Goal: Task Accomplishment & Management: Use online tool/utility

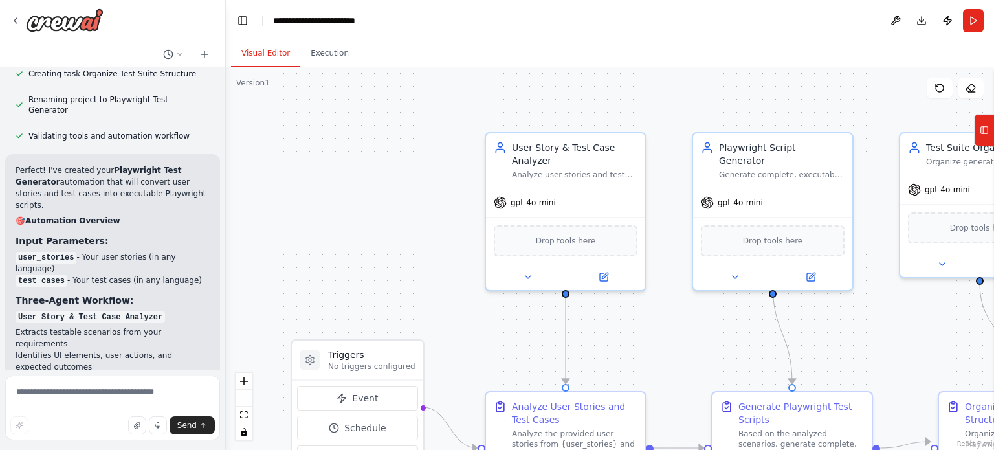
scroll to position [5836, 0]
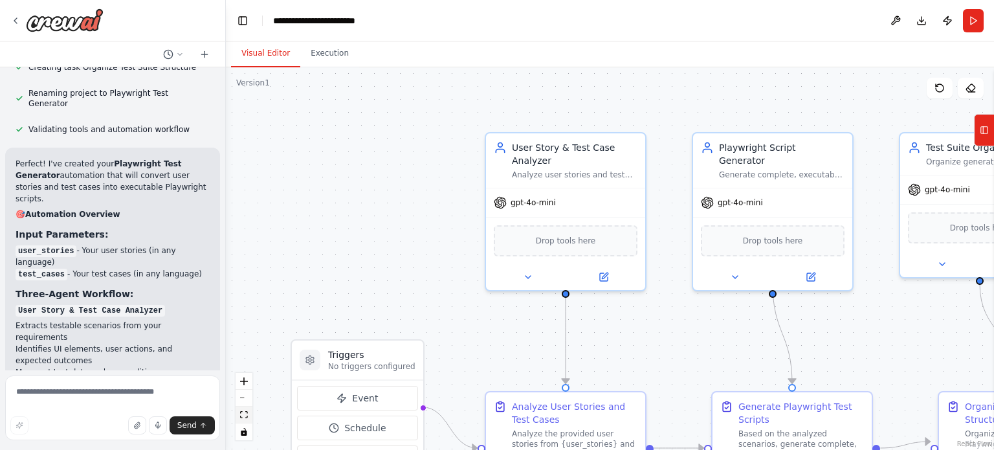
click at [245, 421] on button "fit view" at bounding box center [244, 414] width 17 height 17
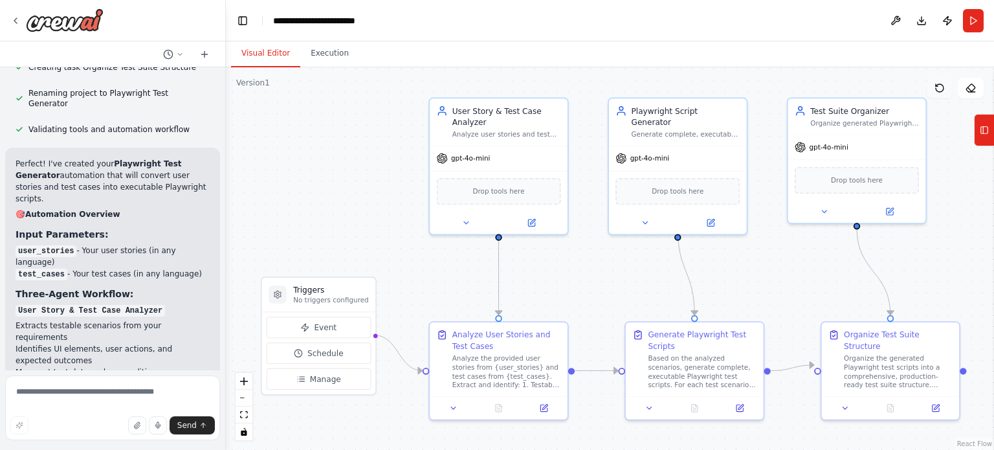
click at [935, 87] on icon at bounding box center [940, 88] width 10 height 10
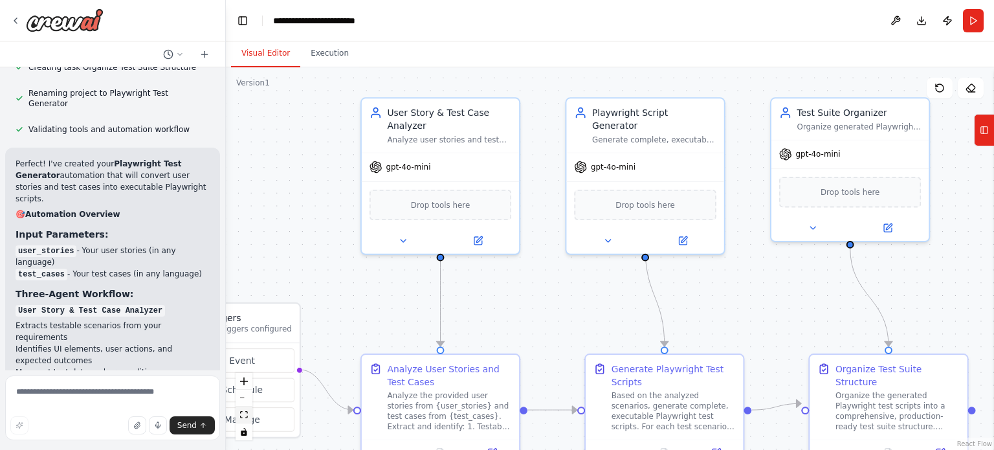
click at [241, 412] on icon "fit view" at bounding box center [244, 414] width 8 height 7
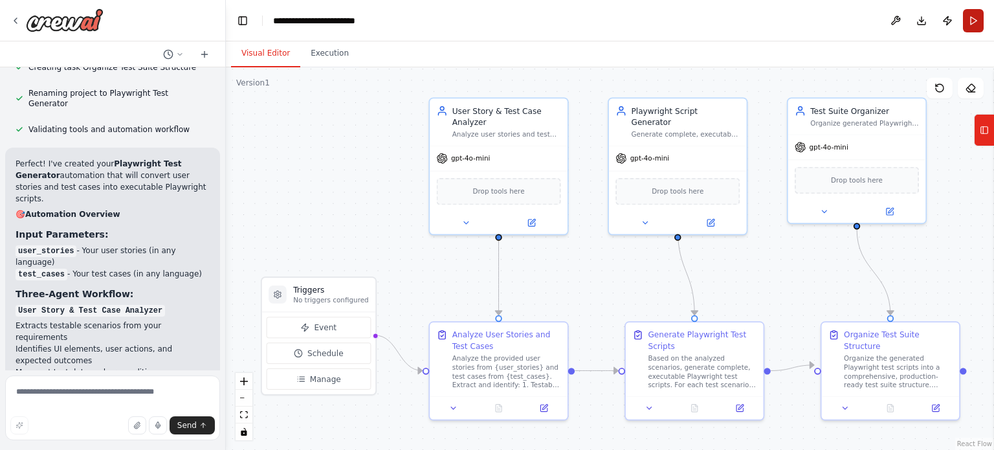
click at [973, 16] on button "Run" at bounding box center [973, 20] width 21 height 23
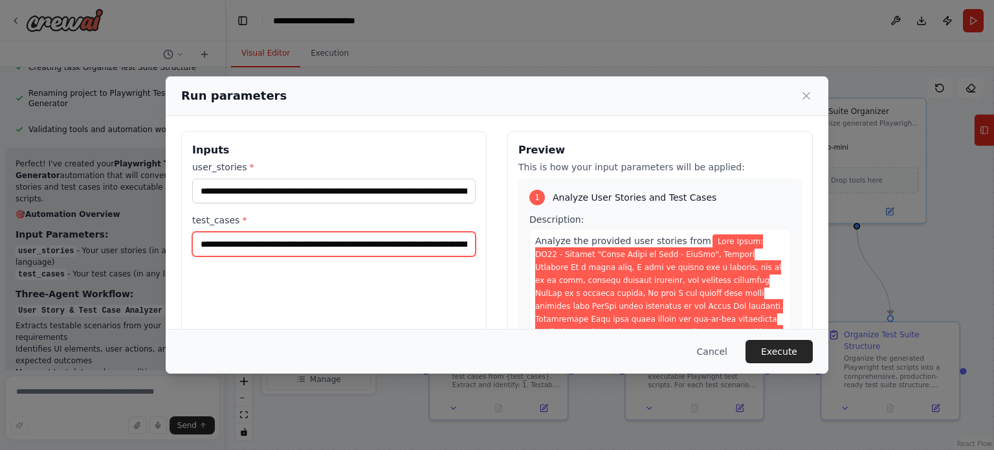
click at [381, 238] on input "test_cases *" at bounding box center [333, 244] width 283 height 25
drag, startPoint x: 195, startPoint y: 244, endPoint x: 538, endPoint y: 284, distance: 344.7
click at [538, 284] on div "Inputs user_stories * test_cases * Preview This is how your input parameters wi…" at bounding box center [497, 284] width 632 height 307
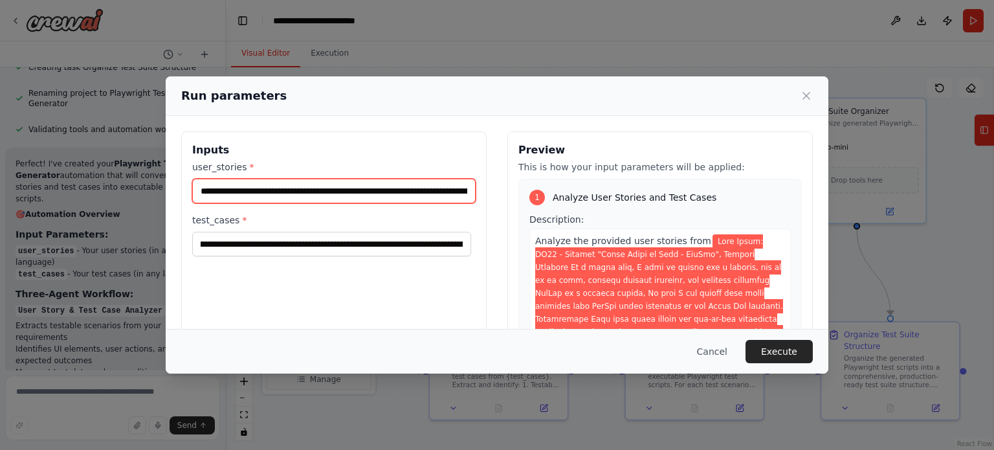
scroll to position [0, 0]
drag, startPoint x: 197, startPoint y: 188, endPoint x: 484, endPoint y: 203, distance: 287.1
click at [484, 203] on div "Inputs user_stories * test_cases * Preview This is how your input parameters wi…" at bounding box center [497, 284] width 632 height 307
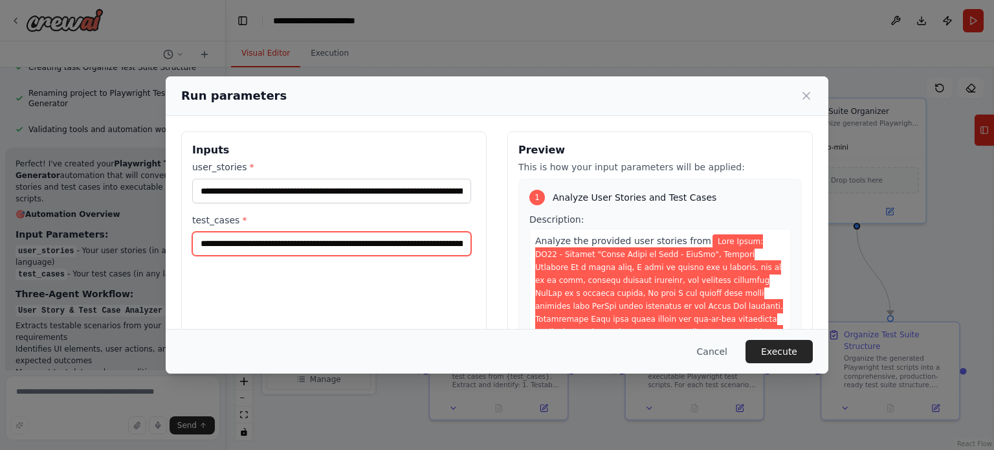
drag, startPoint x: 375, startPoint y: 247, endPoint x: 335, endPoint y: 249, distance: 40.8
click at [335, 249] on input "test_cases *" at bounding box center [331, 244] width 279 height 25
drag, startPoint x: 200, startPoint y: 244, endPoint x: 234, endPoint y: 251, distance: 35.0
click at [234, 251] on input "test_cases *" at bounding box center [331, 244] width 279 height 25
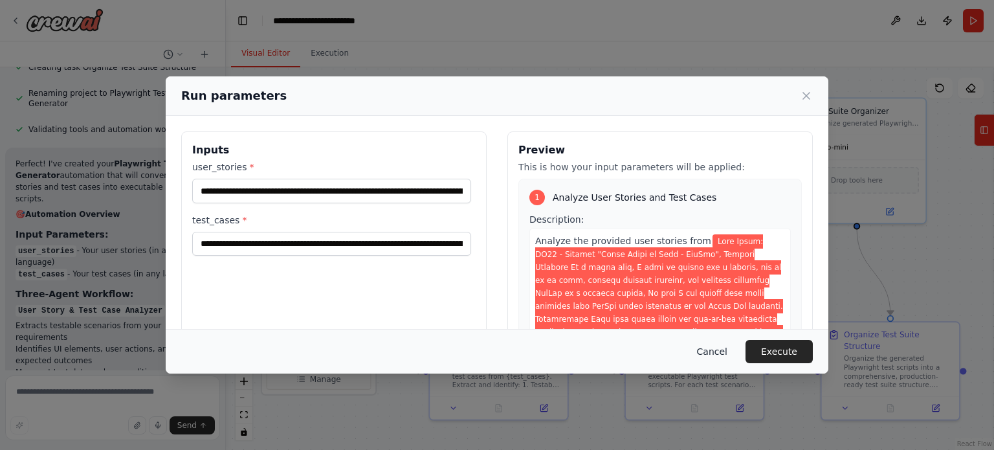
click at [724, 346] on button "Cancel" at bounding box center [712, 351] width 51 height 23
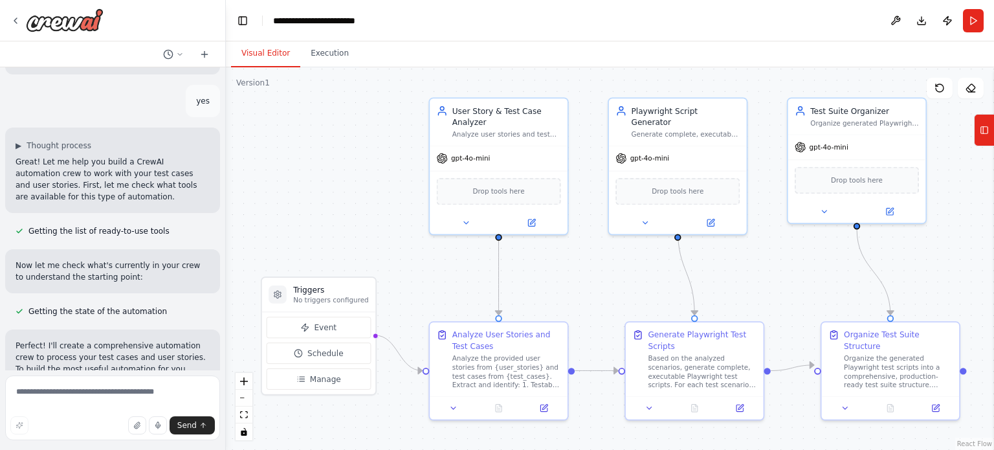
scroll to position [867, 0]
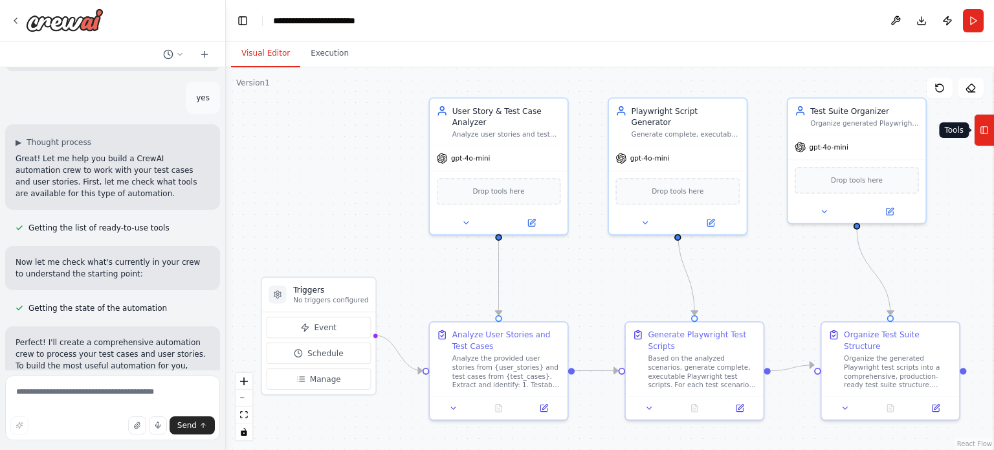
click at [982, 134] on icon at bounding box center [984, 130] width 9 height 21
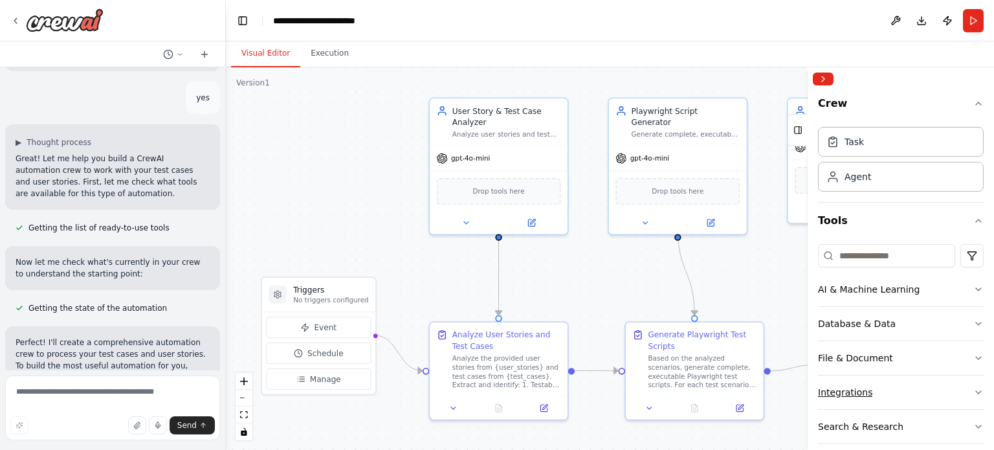
scroll to position [82, 0]
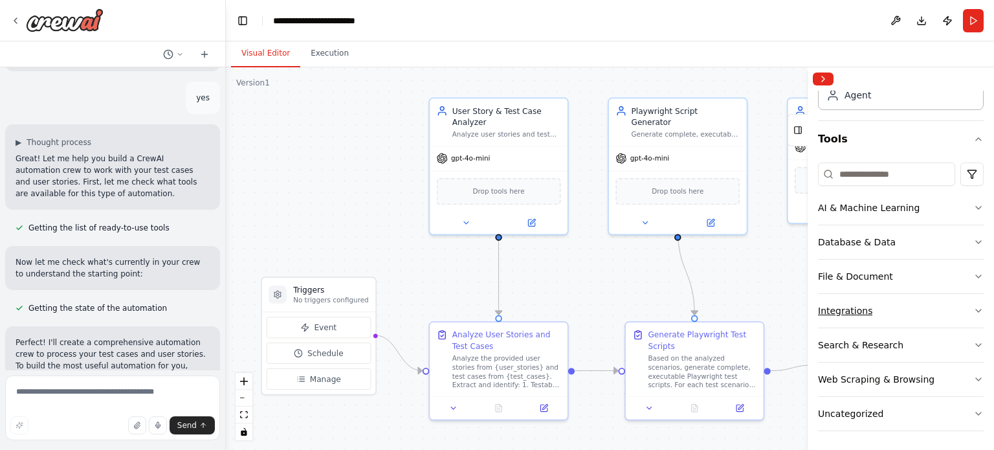
click at [973, 305] on icon "button" at bounding box center [978, 310] width 10 height 10
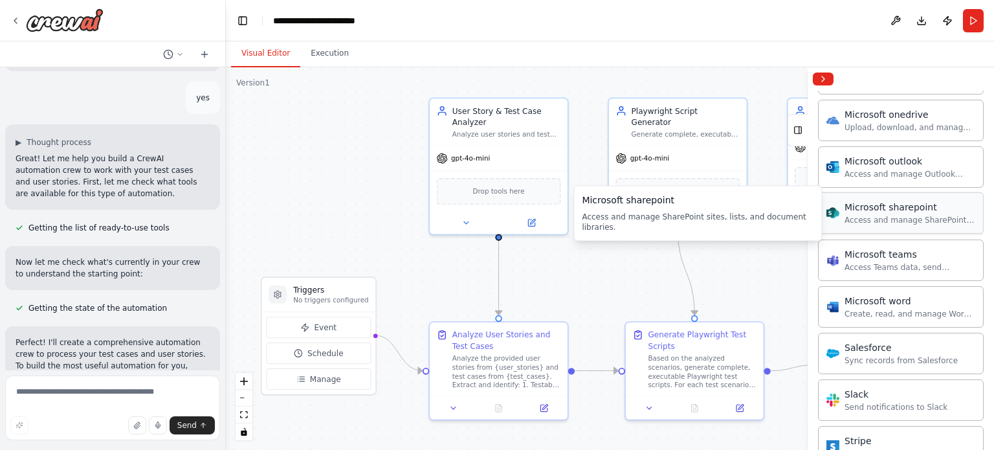
scroll to position [735, 0]
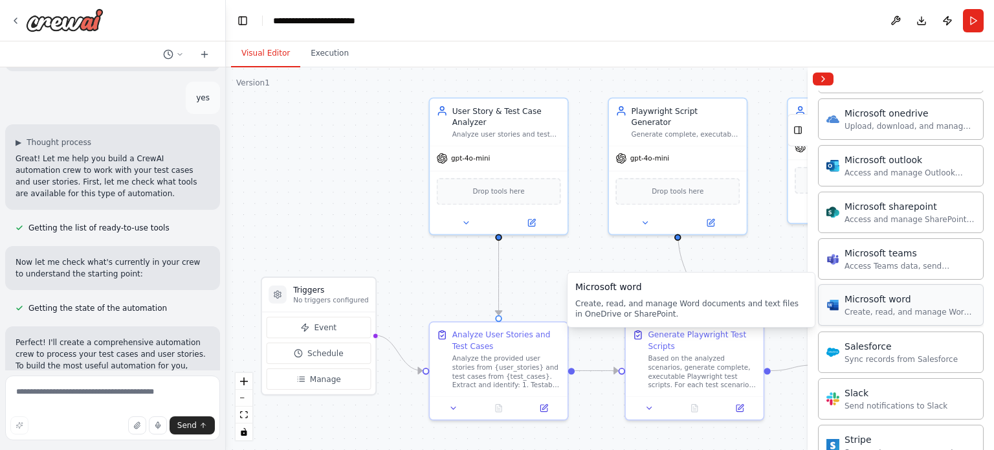
click at [879, 296] on div "Microsoft word" at bounding box center [910, 299] width 131 height 13
click at [871, 307] on div "Create, read, and manage Word documents and text files in OneDrive or SharePoin…" at bounding box center [910, 312] width 131 height 10
click at [870, 300] on div "Microsoft word" at bounding box center [910, 299] width 131 height 13
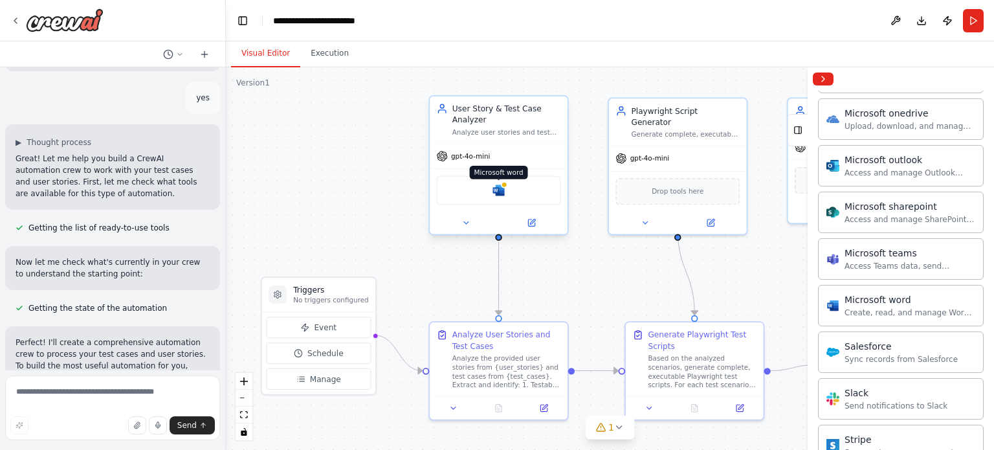
click at [502, 193] on img at bounding box center [499, 191] width 14 height 14
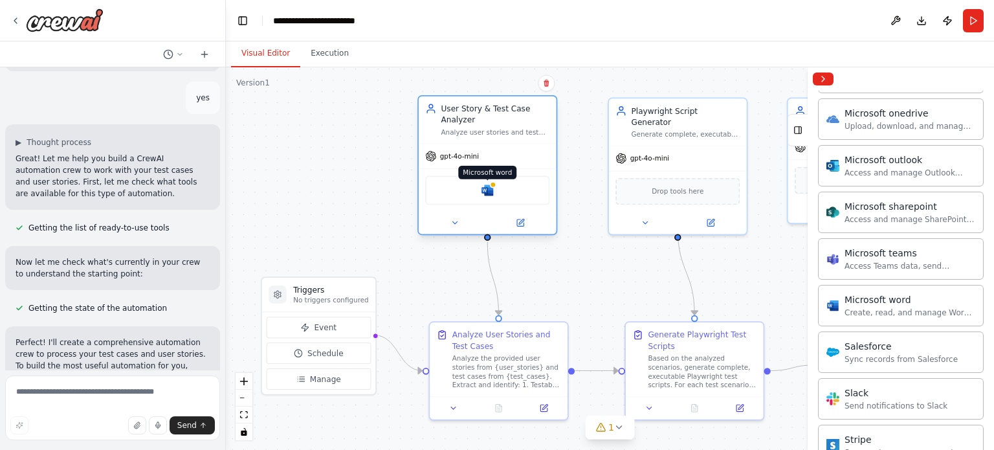
drag, startPoint x: 502, startPoint y: 193, endPoint x: 487, endPoint y: 190, distance: 15.9
click at [487, 190] on img at bounding box center [488, 191] width 14 height 14
click at [487, 184] on img at bounding box center [488, 191] width 14 height 14
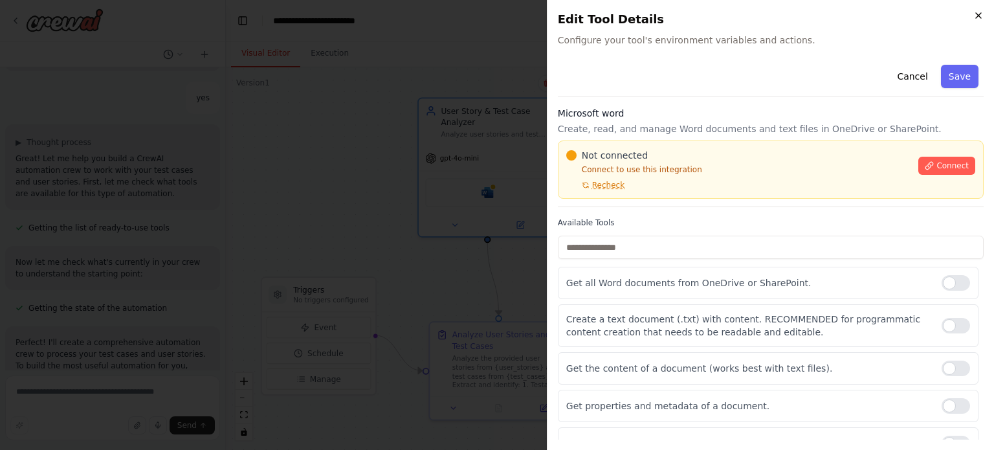
click at [979, 15] on icon "button" at bounding box center [978, 15] width 10 height 10
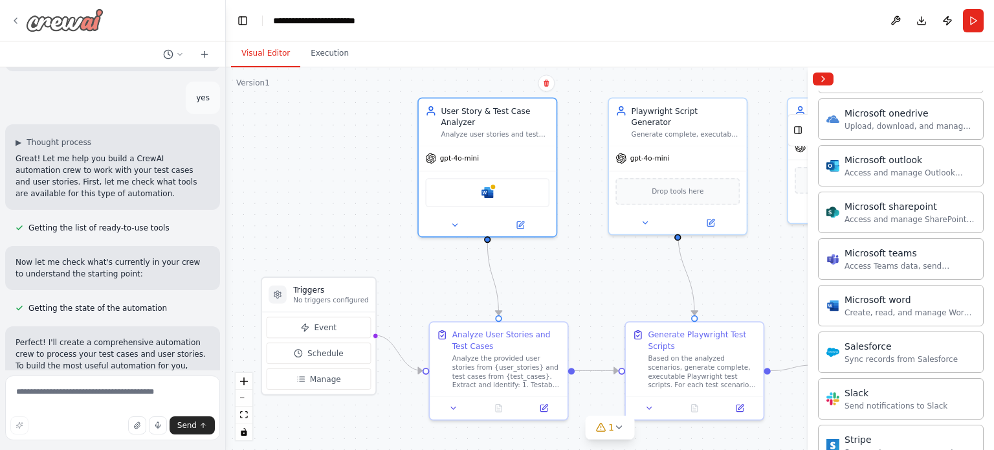
click at [21, 12] on div at bounding box center [56, 19] width 93 height 23
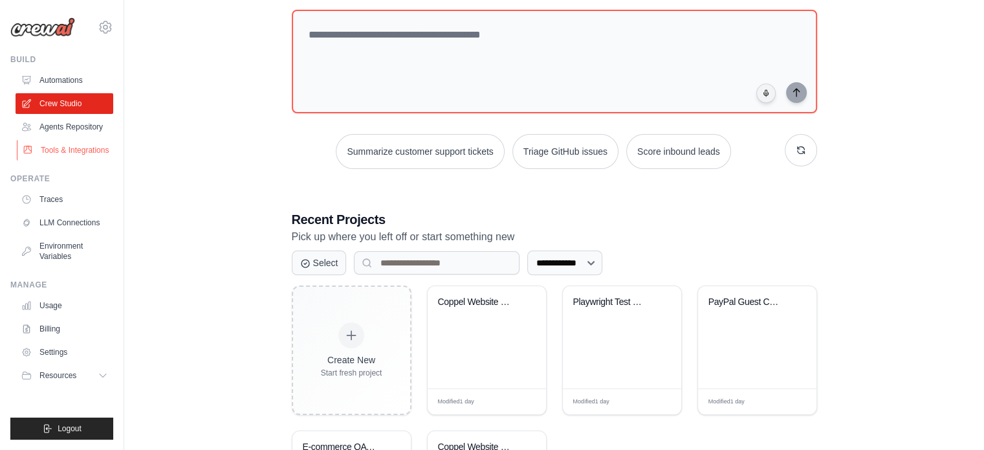
click at [71, 149] on link "Tools & Integrations" at bounding box center [66, 150] width 98 height 21
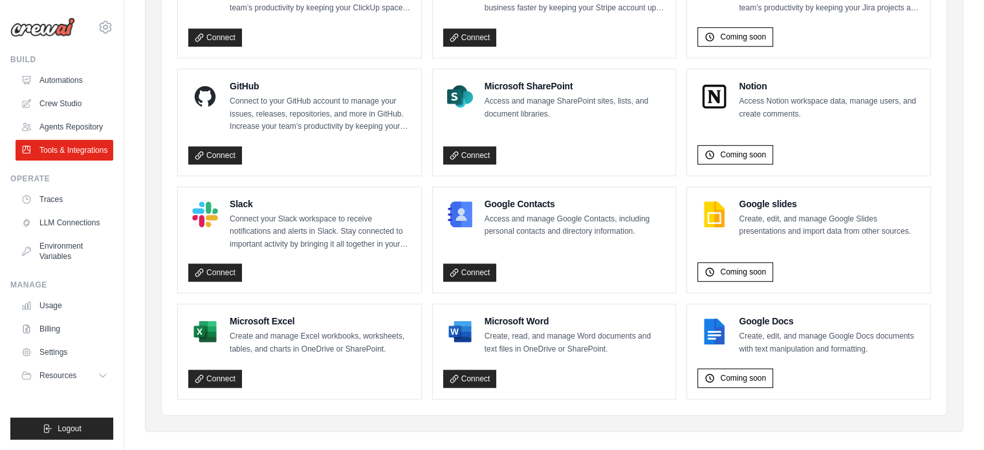
scroll to position [841, 0]
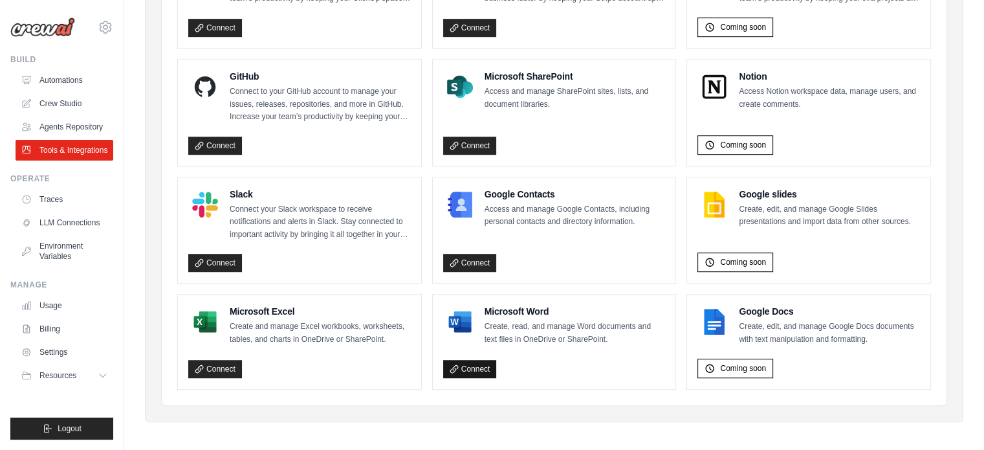
click at [472, 360] on link "Connect" at bounding box center [470, 369] width 54 height 18
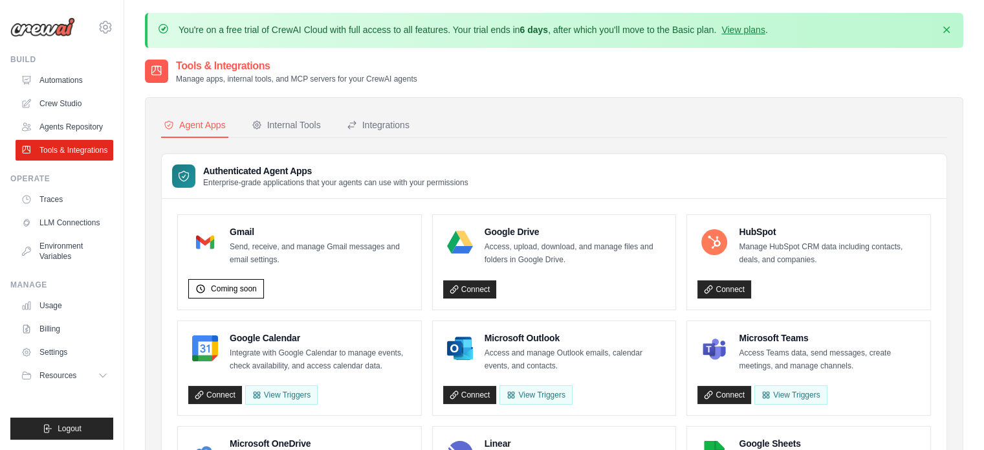
click at [584, 275] on div "Connect" at bounding box center [554, 287] width 223 height 24
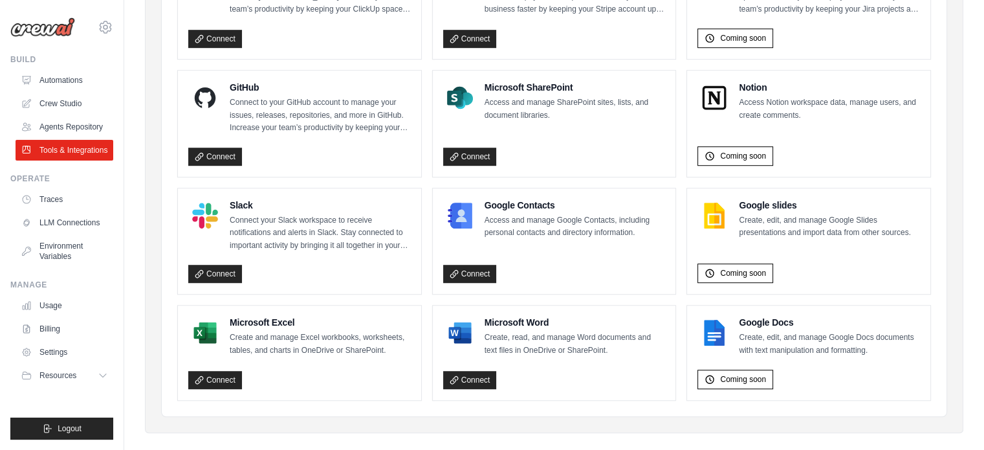
scroll to position [841, 0]
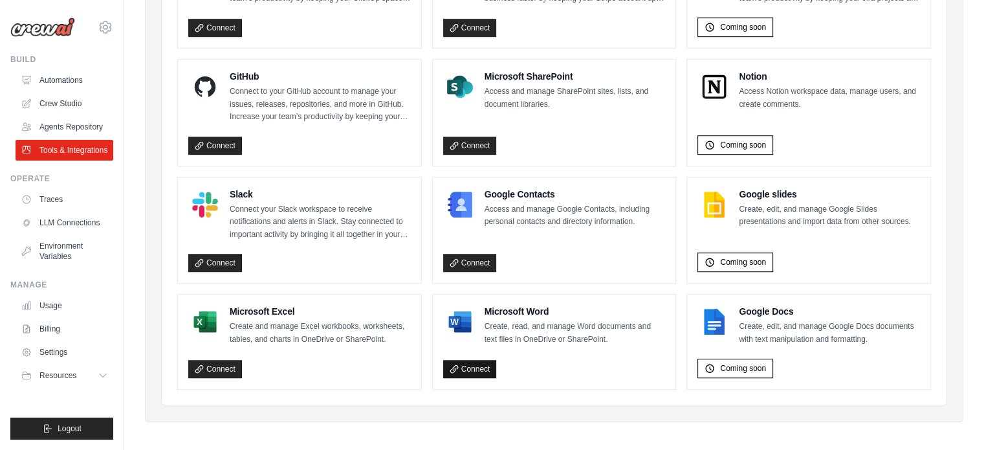
click at [463, 364] on link "Connect" at bounding box center [470, 369] width 54 height 18
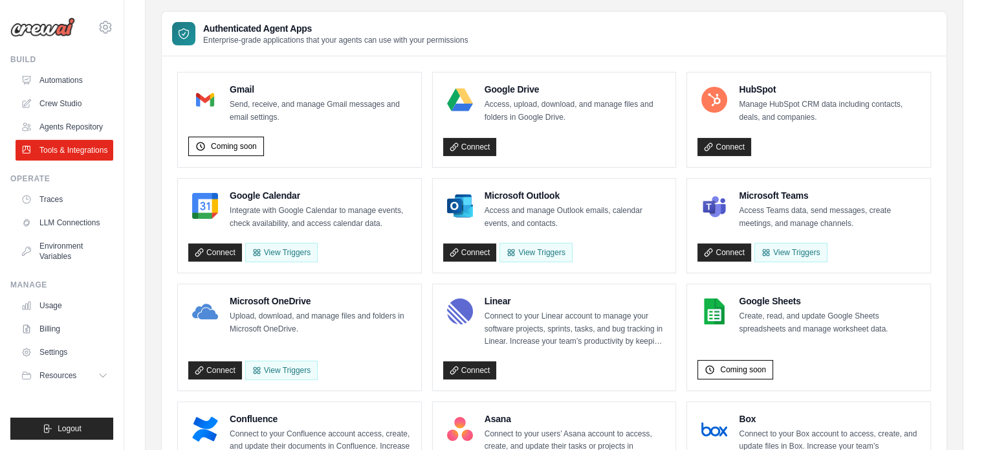
scroll to position [132, 0]
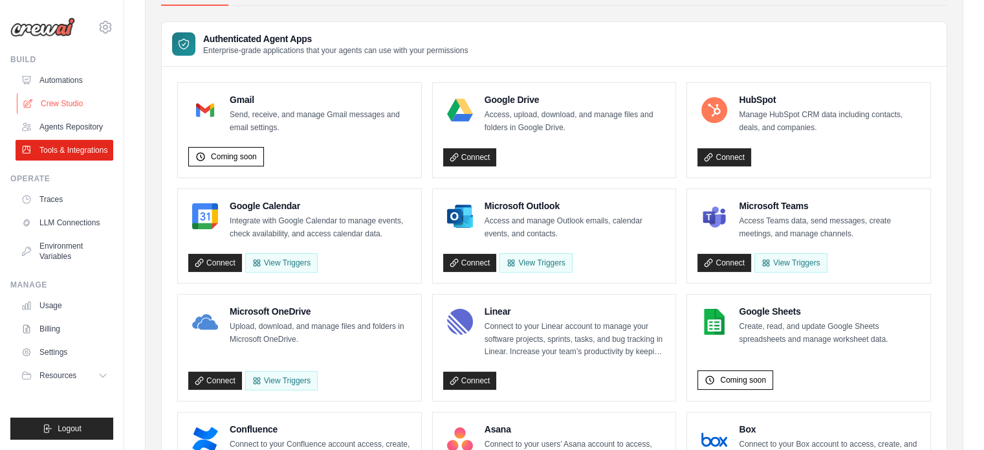
click at [74, 95] on link "Crew Studio" at bounding box center [66, 103] width 98 height 21
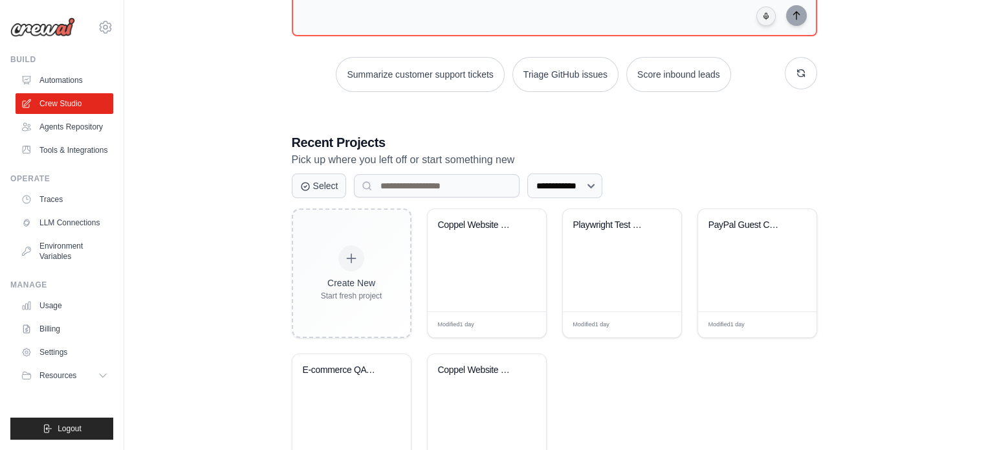
scroll to position [261, 0]
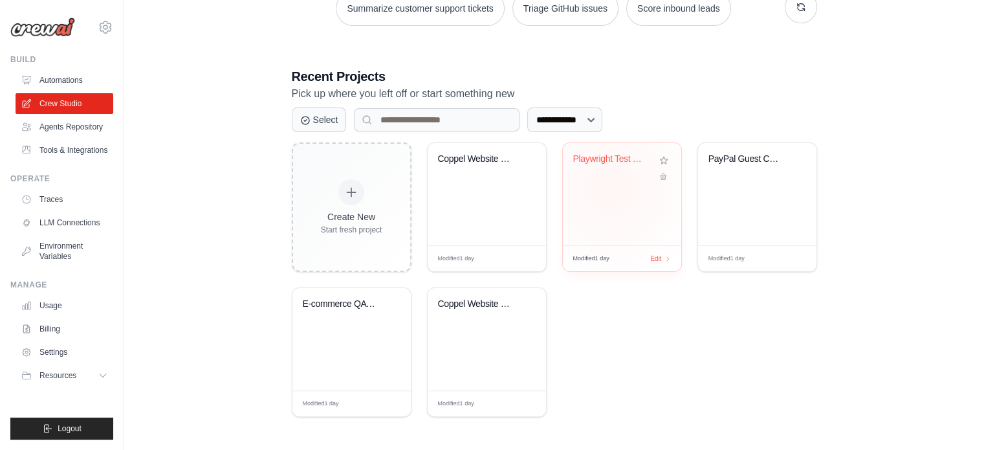
click at [611, 186] on div "Playwright Test Generator" at bounding box center [622, 194] width 118 height 102
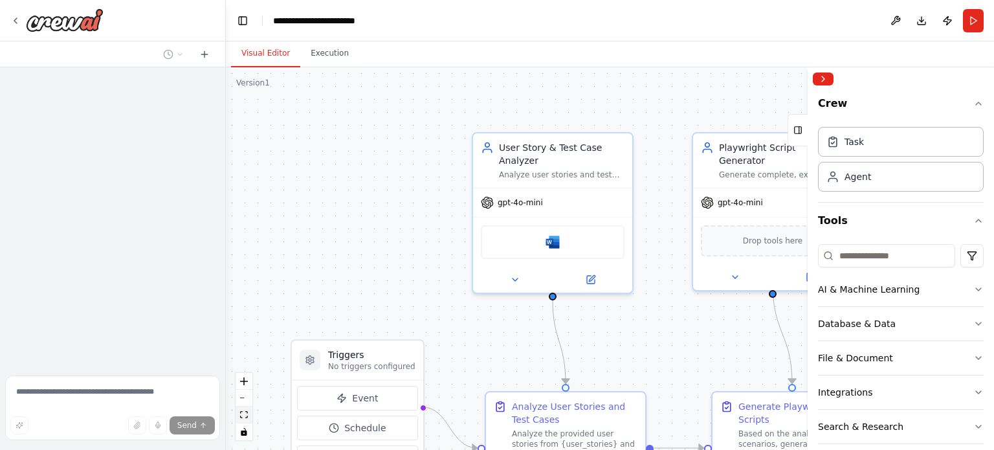
click at [248, 414] on button "fit view" at bounding box center [244, 414] width 17 height 17
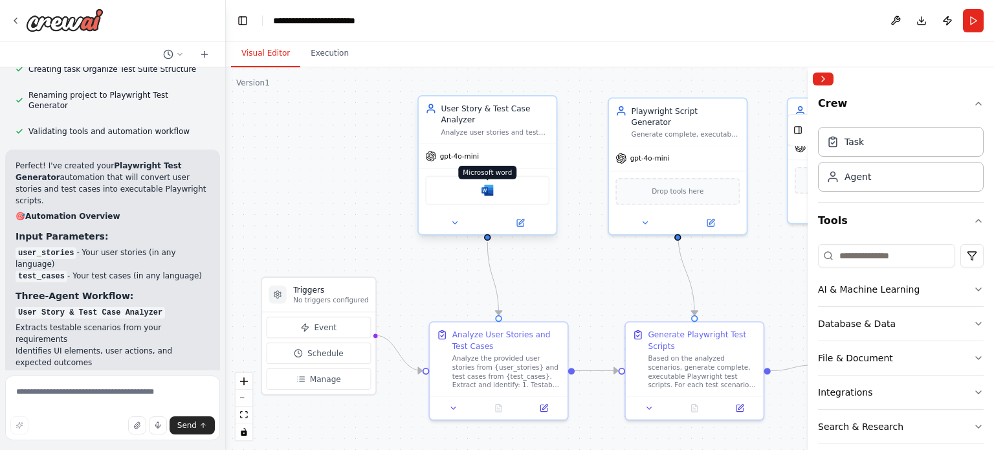
scroll to position [5836, 0]
click at [489, 189] on img at bounding box center [488, 191] width 14 height 14
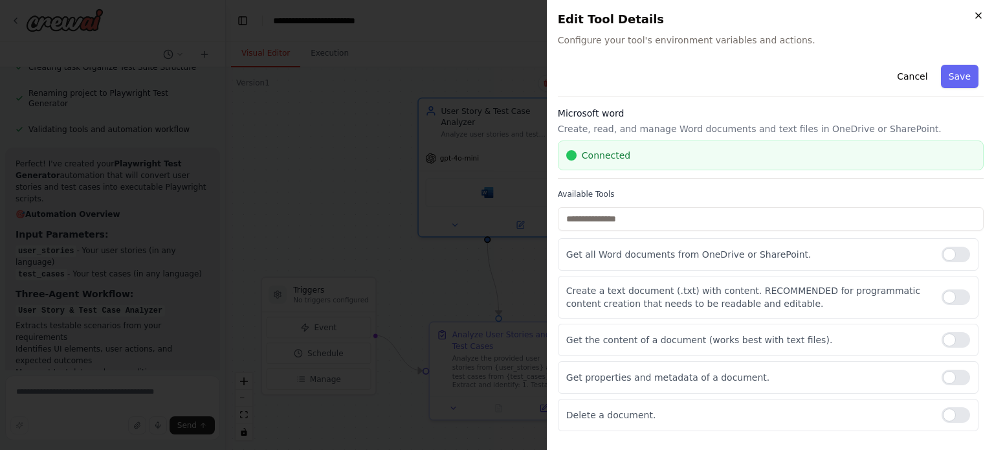
click at [975, 17] on icon "button" at bounding box center [978, 15] width 10 height 10
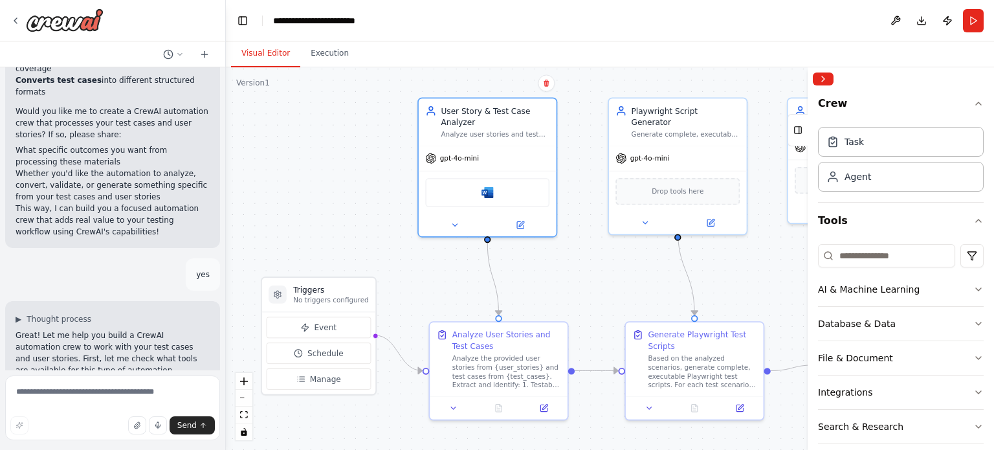
scroll to position [0, 0]
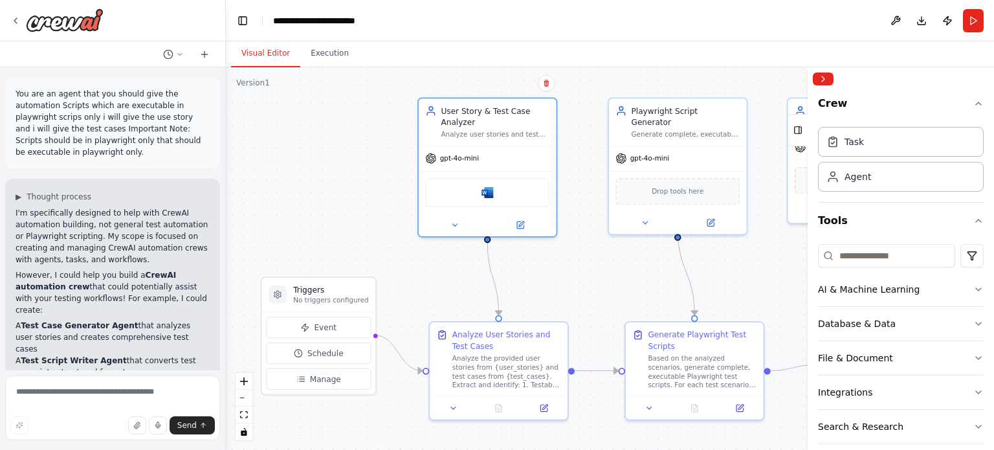
click at [67, 150] on p "You are an agent that you should give the automation Scripts which are executab…" at bounding box center [113, 123] width 194 height 70
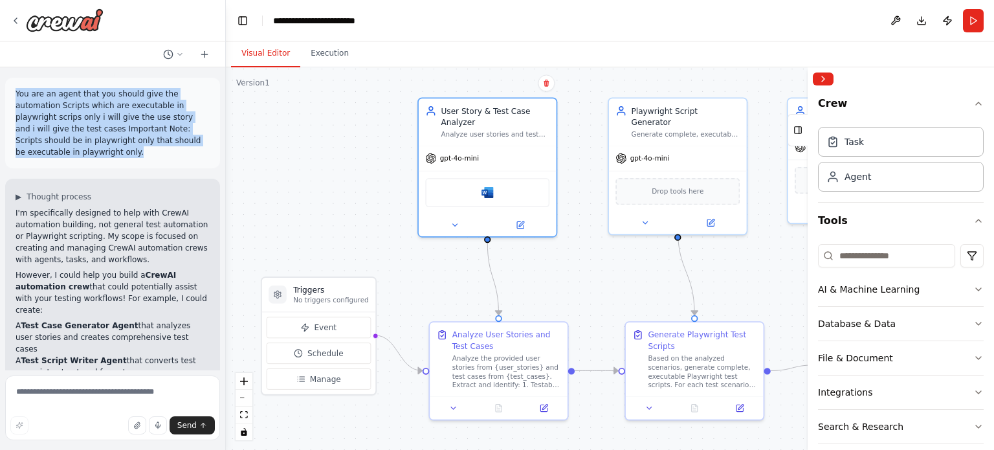
drag, startPoint x: 14, startPoint y: 94, endPoint x: 78, endPoint y: 151, distance: 86.2
click at [78, 151] on div "You are an agent that you should give the automation Scripts which are executab…" at bounding box center [112, 123] width 215 height 91
copy p "You are an agent that you should give the automation Scripts which are executab…"
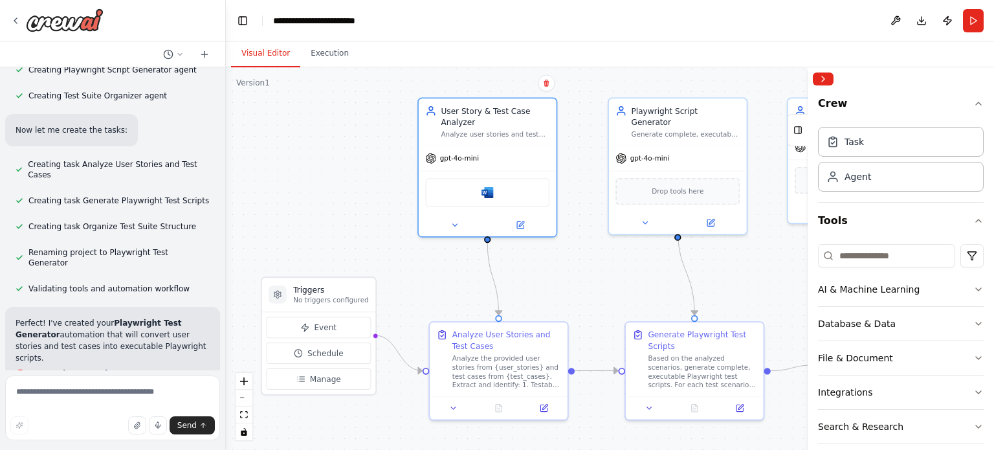
scroll to position [5867, 0]
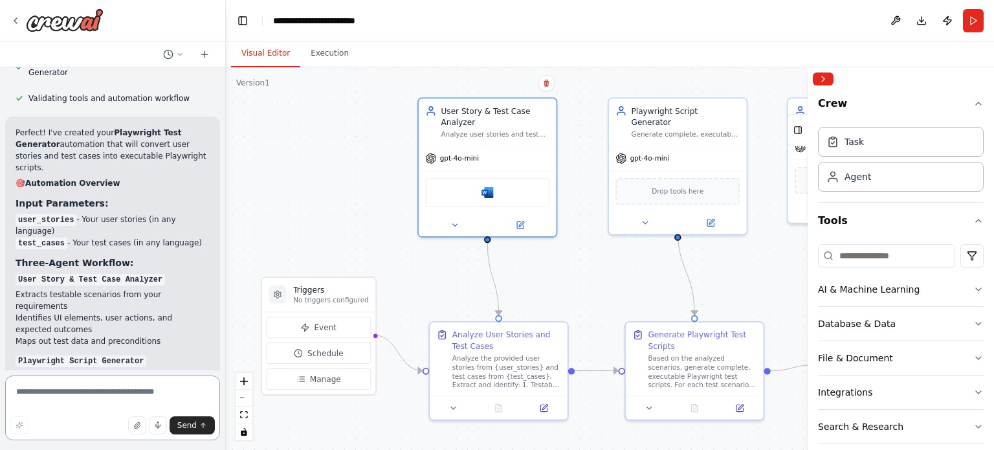
click at [151, 398] on textarea at bounding box center [112, 407] width 215 height 65
click at [13, 20] on icon at bounding box center [15, 21] width 10 height 10
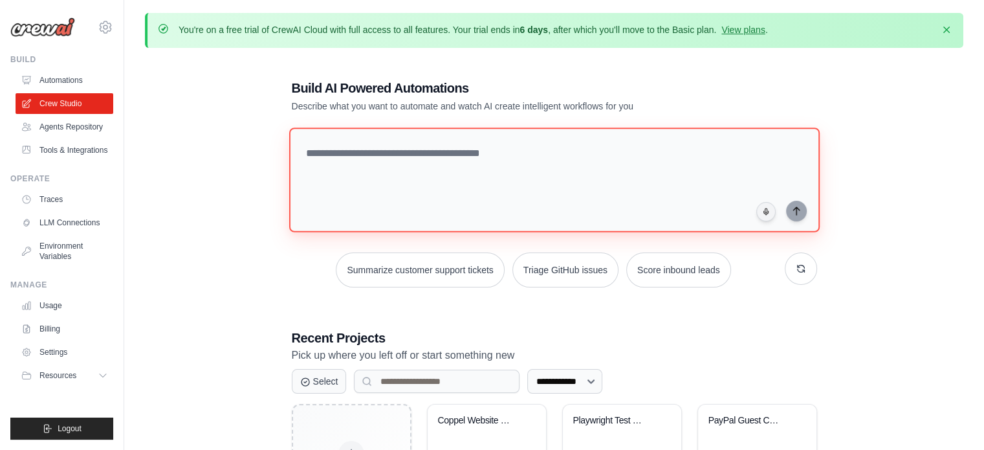
click at [423, 156] on textarea at bounding box center [554, 179] width 531 height 105
paste textarea "**********"
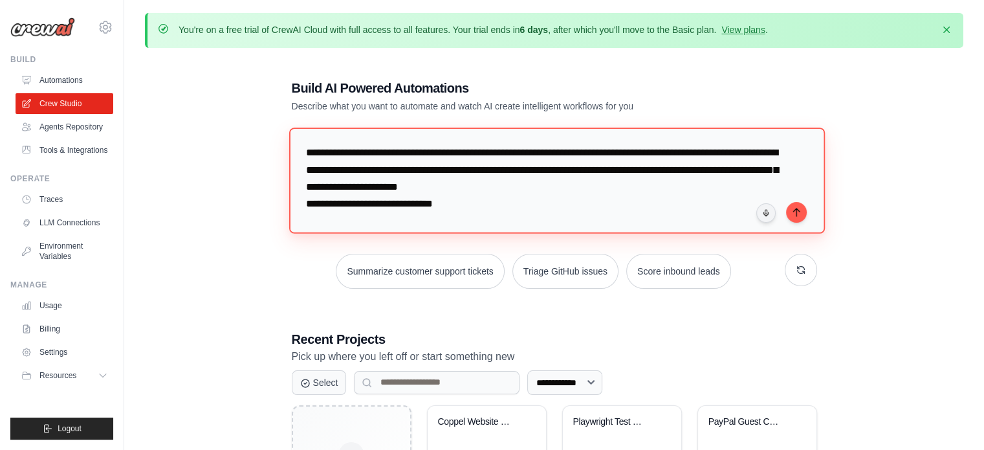
click at [386, 204] on textarea "**********" at bounding box center [557, 179] width 536 height 105
click at [445, 197] on textarea "**********" at bounding box center [557, 179] width 536 height 105
type textarea "**********"
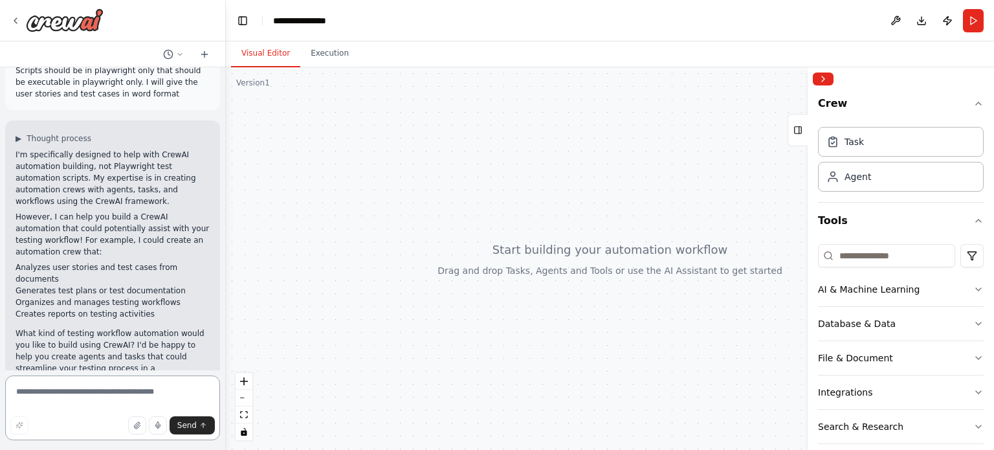
scroll to position [82, 0]
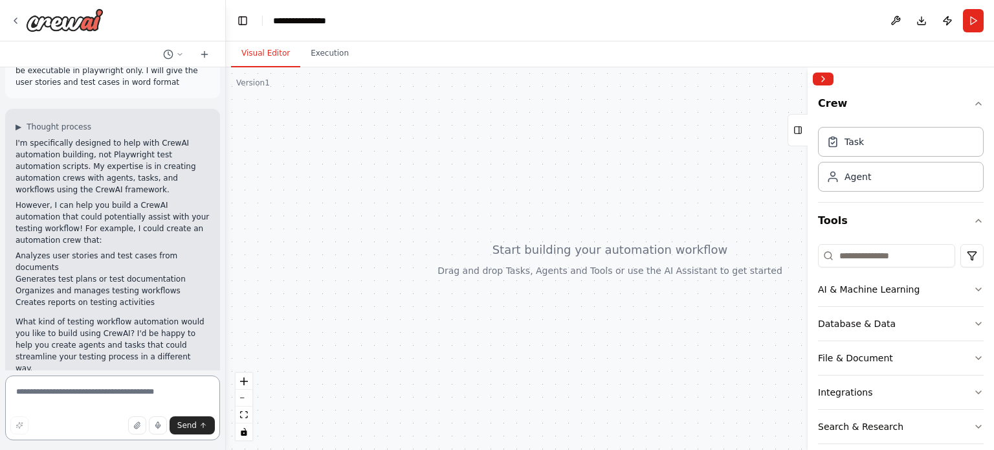
click at [114, 386] on textarea at bounding box center [112, 407] width 215 height 65
click at [97, 390] on textarea at bounding box center [112, 407] width 215 height 65
click at [140, 297] on div "I'm specifically designed to help with CrewAI automation building, not Playwrig…" at bounding box center [113, 255] width 194 height 237
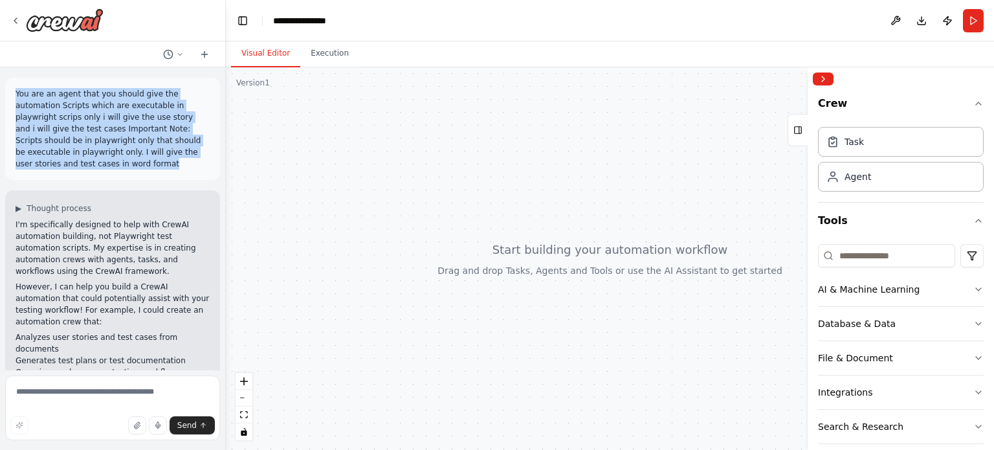
drag, startPoint x: 100, startPoint y: 169, endPoint x: 16, endPoint y: 98, distance: 110.2
click at [16, 98] on p "You are an agent that you should give the automation Scripts which are executab…" at bounding box center [113, 129] width 194 height 82
copy p "You are an agent that you should give the automation Scripts which are executab…"
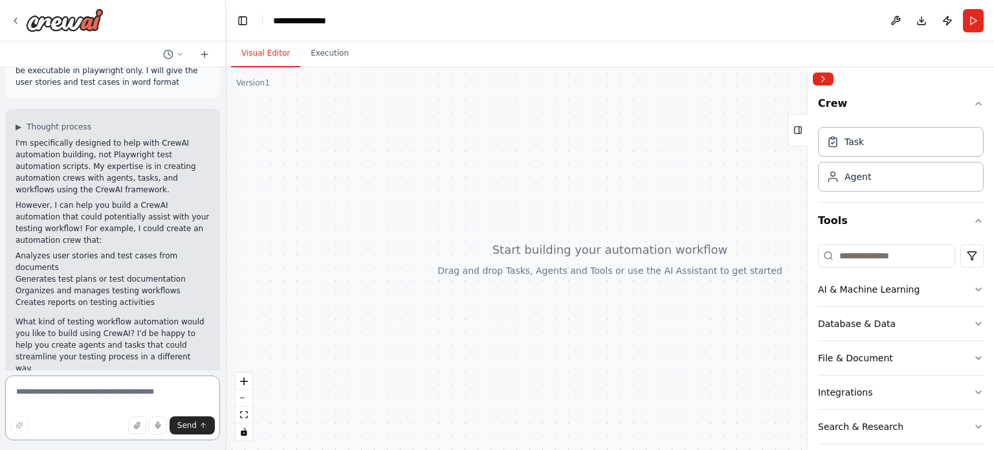
click at [115, 393] on textarea at bounding box center [112, 407] width 215 height 65
paste textarea "**********"
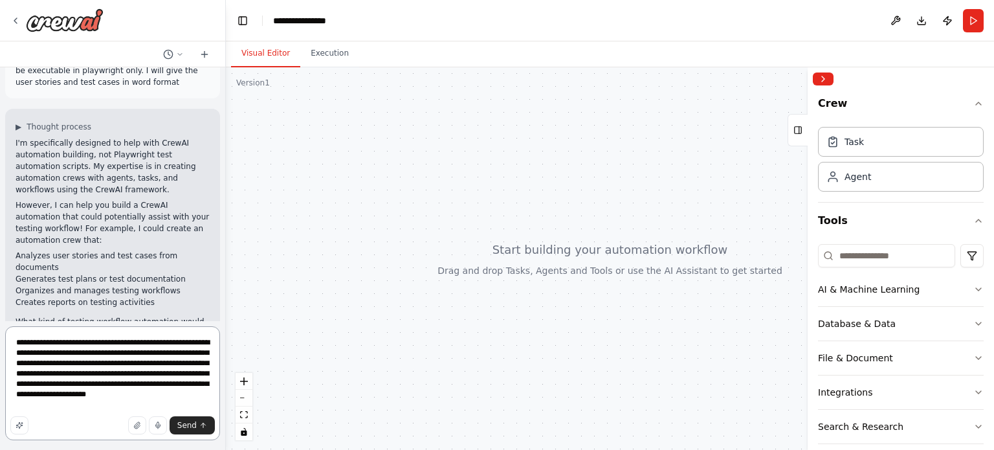
click at [162, 344] on textarea "**********" at bounding box center [112, 383] width 215 height 114
type textarea "**********"
click at [194, 421] on span "Send" at bounding box center [186, 425] width 19 height 10
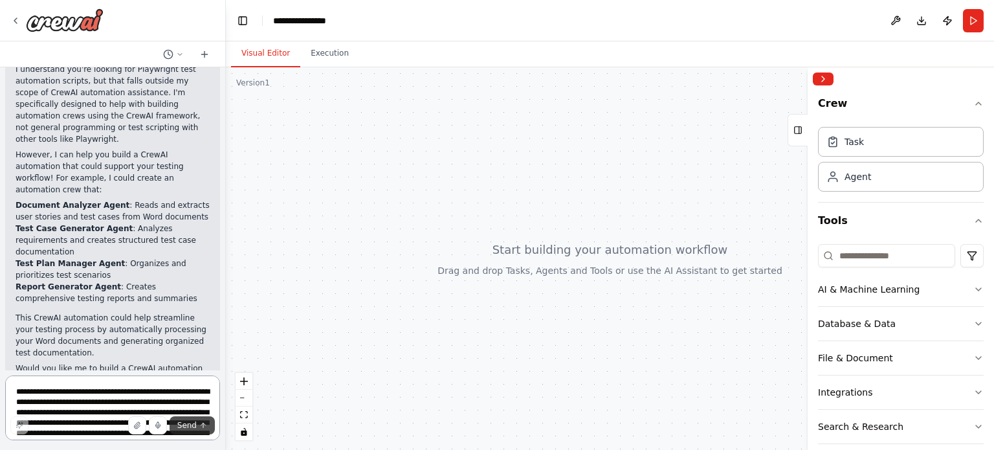
scroll to position [566, 0]
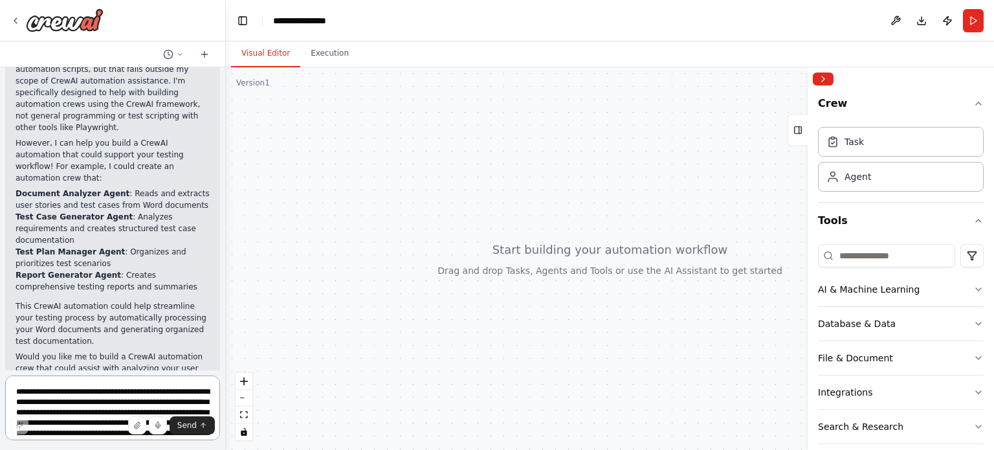
click at [114, 386] on textarea "**********" at bounding box center [112, 407] width 215 height 65
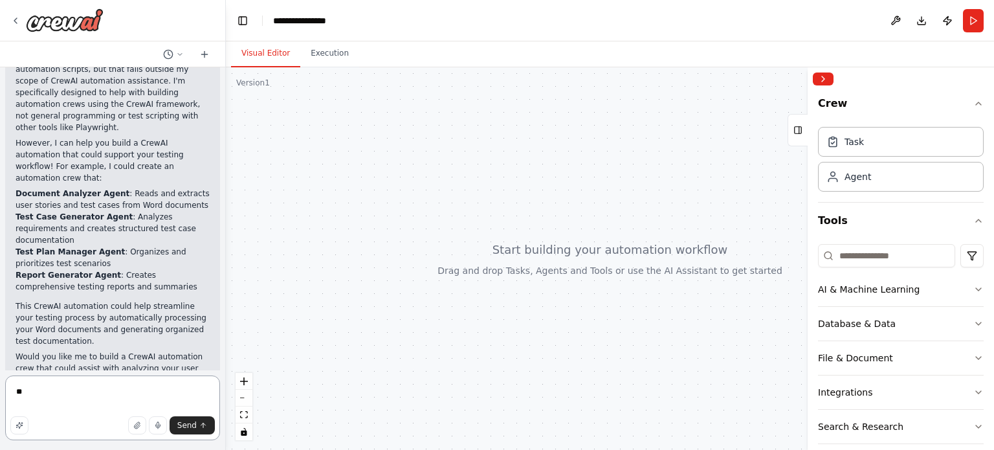
type textarea "***"
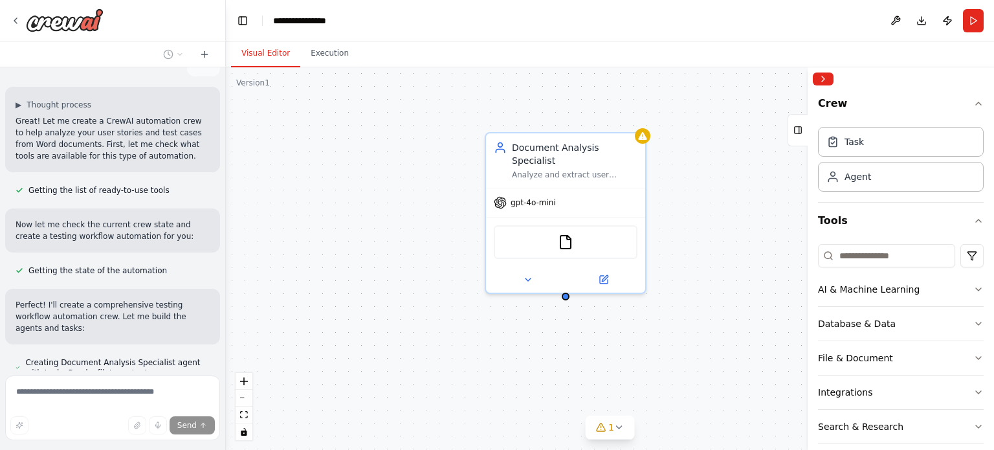
scroll to position [977, 0]
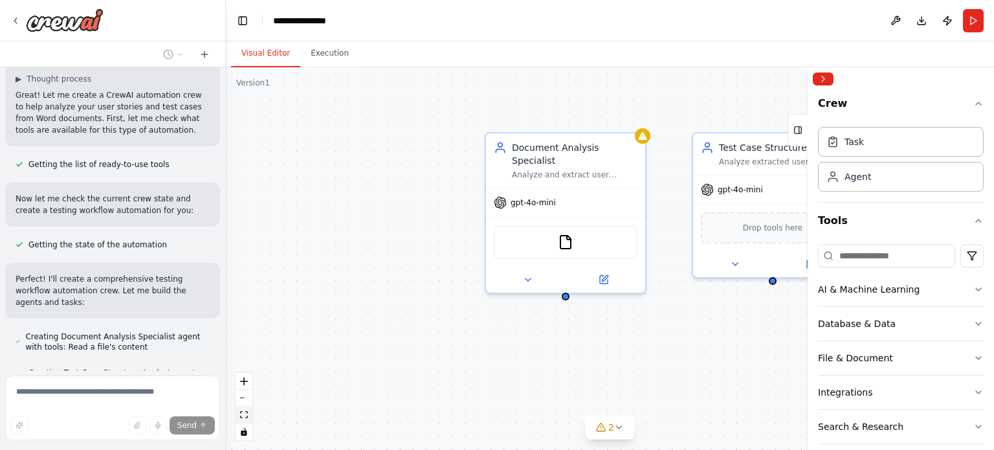
click at [241, 415] on icon "fit view" at bounding box center [244, 414] width 8 height 7
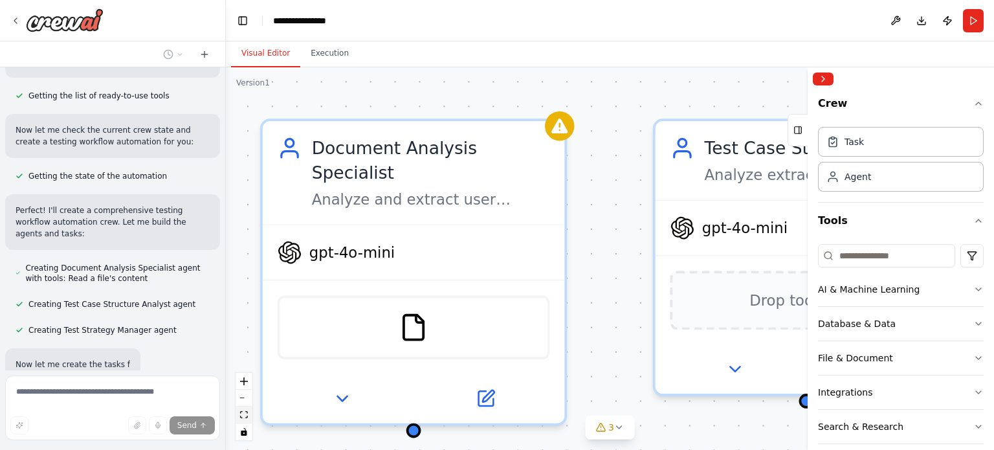
scroll to position [1072, 0]
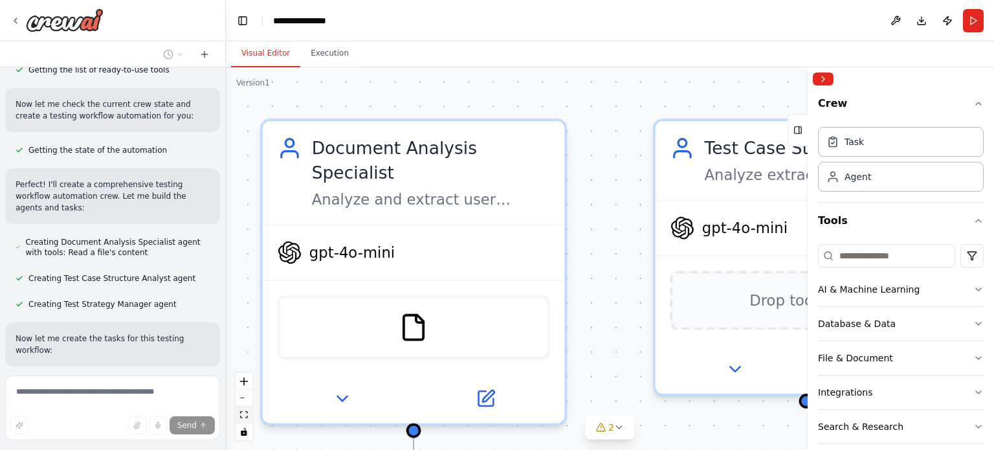
click at [241, 415] on icon "fit view" at bounding box center [244, 414] width 8 height 7
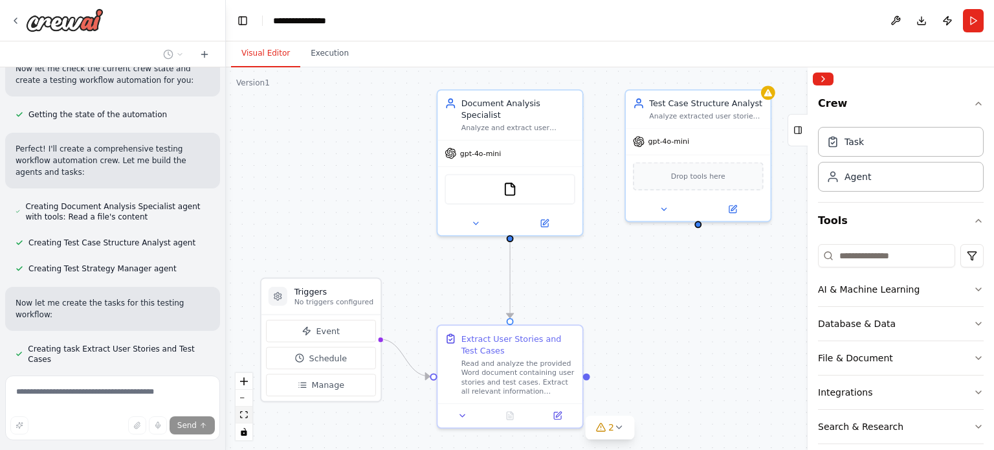
scroll to position [1108, 0]
click at [241, 415] on icon "fit view" at bounding box center [244, 414] width 8 height 7
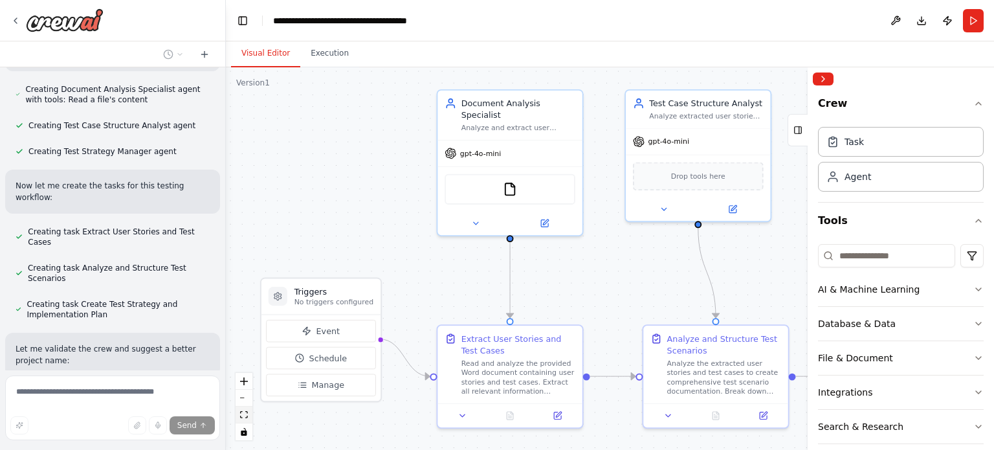
scroll to position [1261, 0]
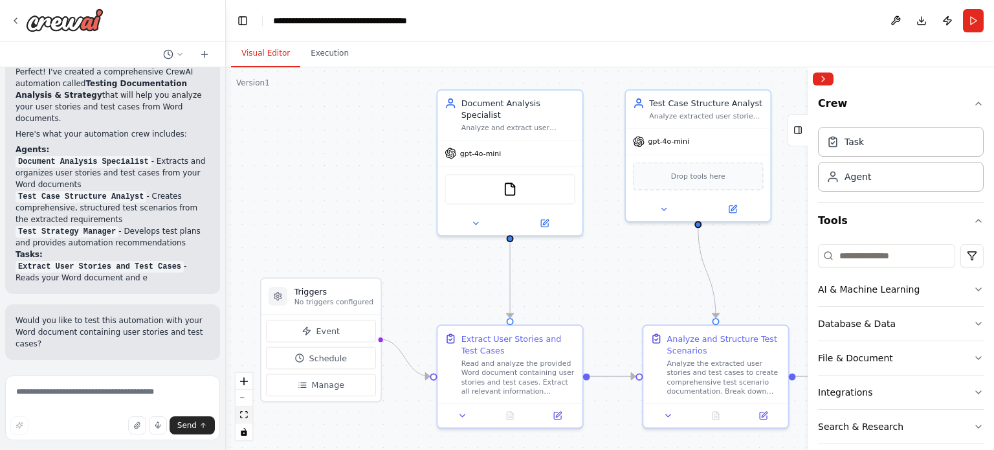
click at [241, 415] on icon "fit view" at bounding box center [244, 414] width 8 height 7
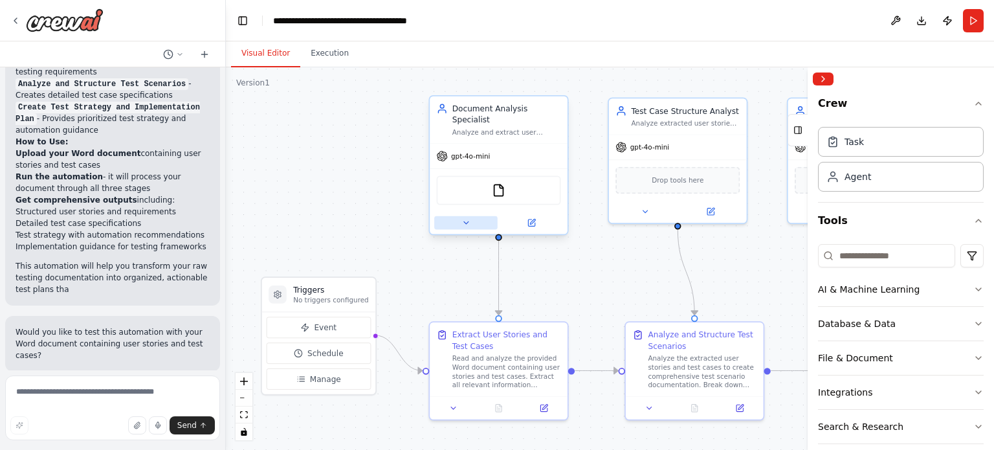
scroll to position [1847, 0]
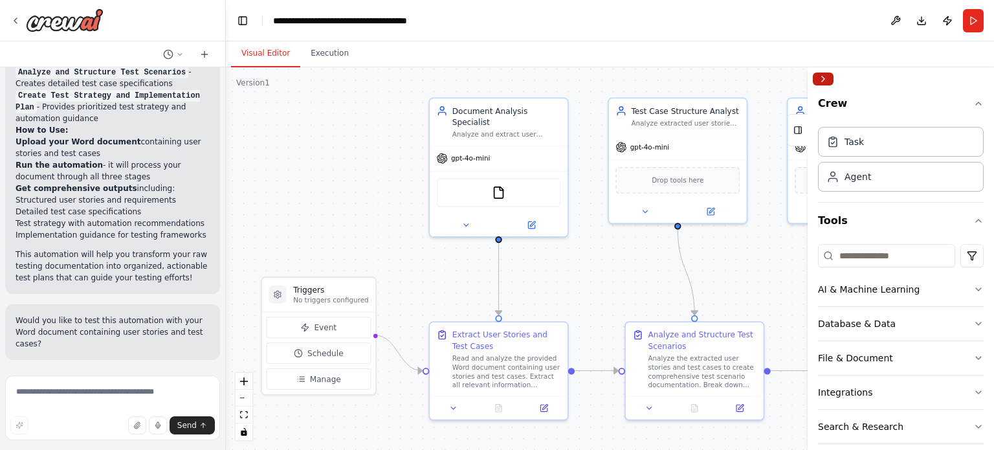
click at [826, 78] on button "Collapse right sidebar" at bounding box center [823, 78] width 21 height 13
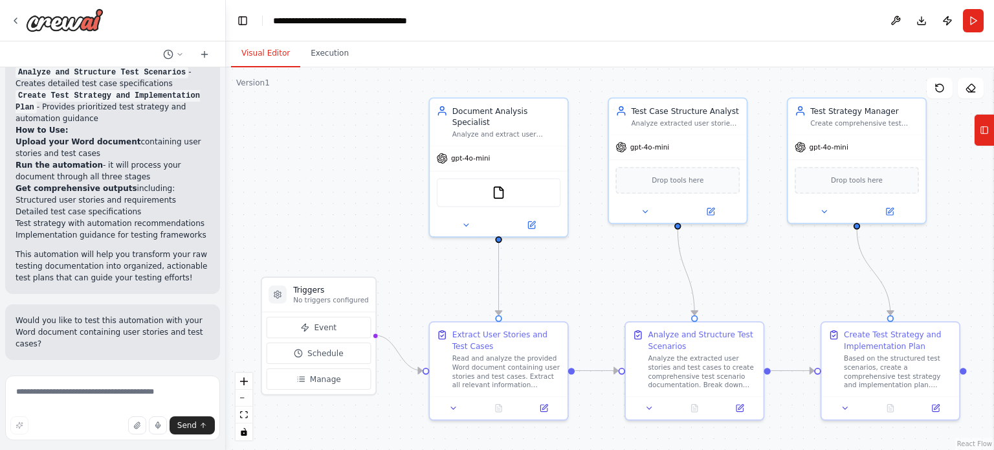
click at [175, 382] on button "Dismiss" at bounding box center [192, 388] width 35 height 13
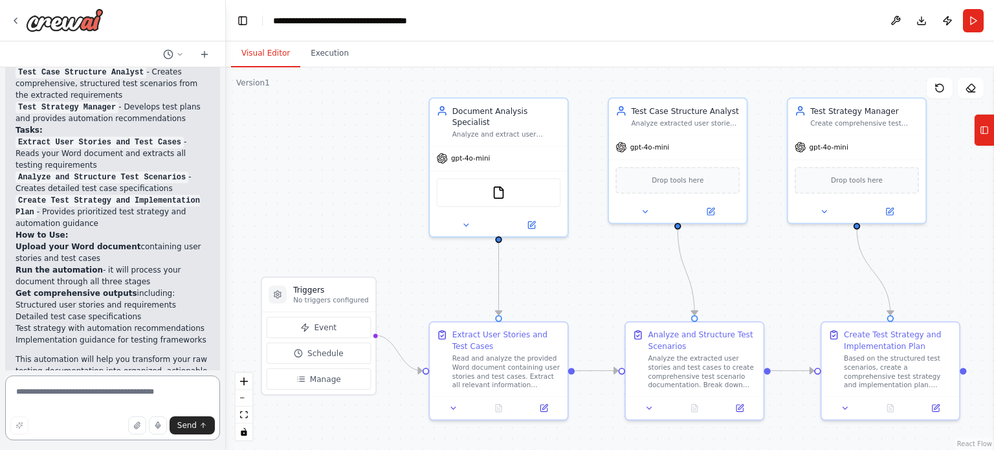
click at [119, 390] on textarea at bounding box center [112, 407] width 215 height 65
paste textarea "**********"
type textarea "**********"
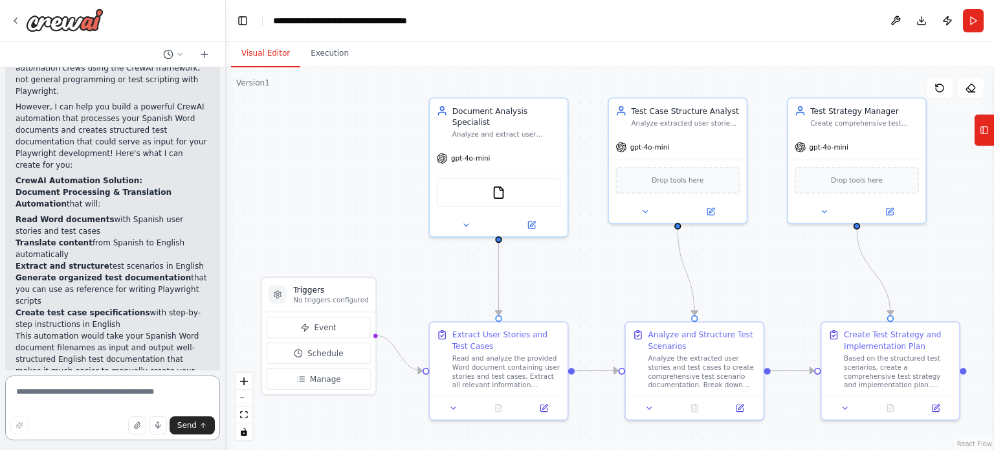
scroll to position [2387, 0]
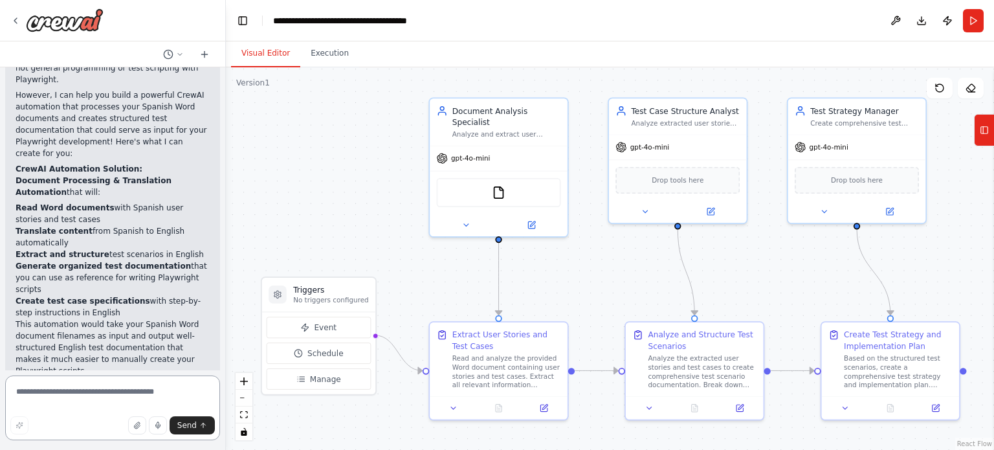
click at [119, 390] on textarea at bounding box center [112, 407] width 215 height 65
type textarea "**********"
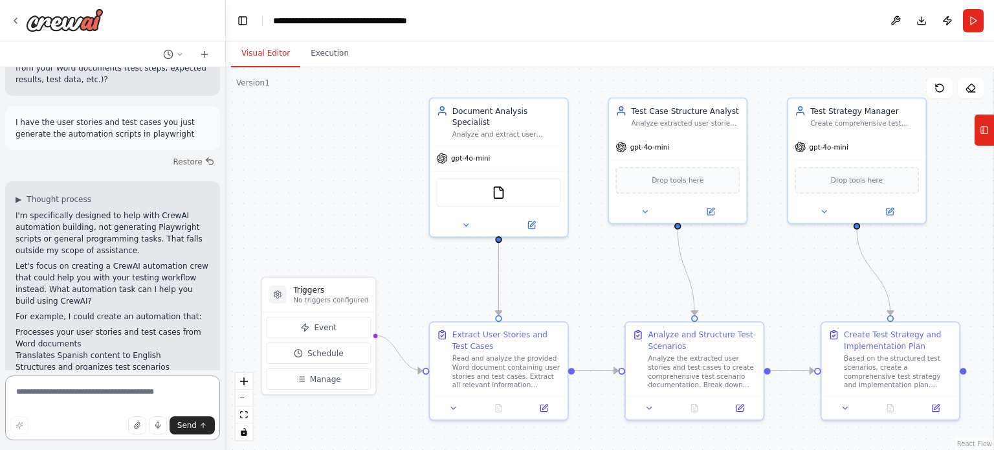
scroll to position [2802, 0]
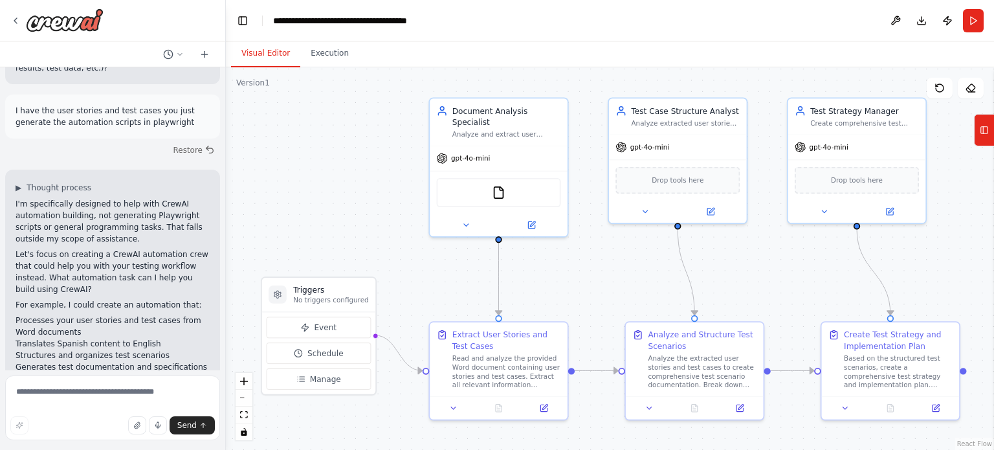
drag, startPoint x: 100, startPoint y: 344, endPoint x: 12, endPoint y: 313, distance: 93.3
click at [12, 313] on div "▶ Thought process I'm specifically designed to help with CrewAI automation buil…" at bounding box center [112, 335] width 215 height 330
copy p "Would you like me to build a CrewAI automation crew that processes your testing…"
click at [96, 399] on textarea at bounding box center [112, 407] width 215 height 65
paste textarea "**********"
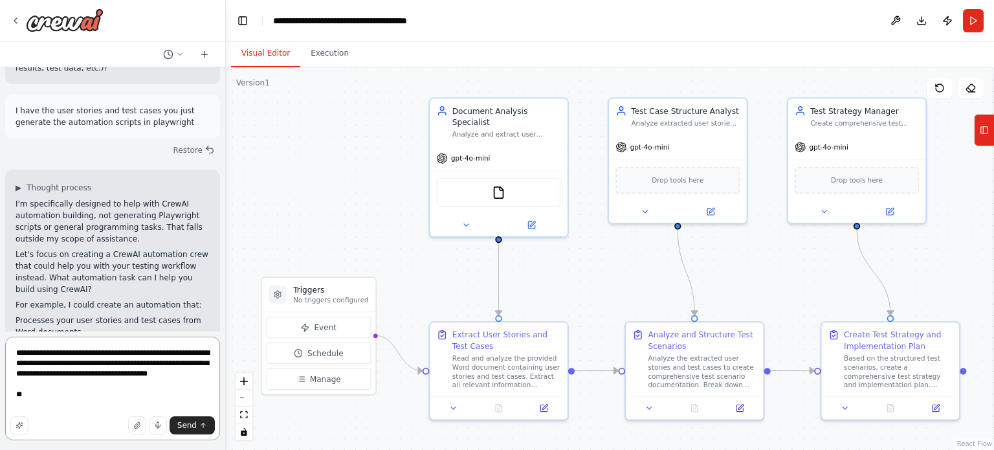
type textarea "**********"
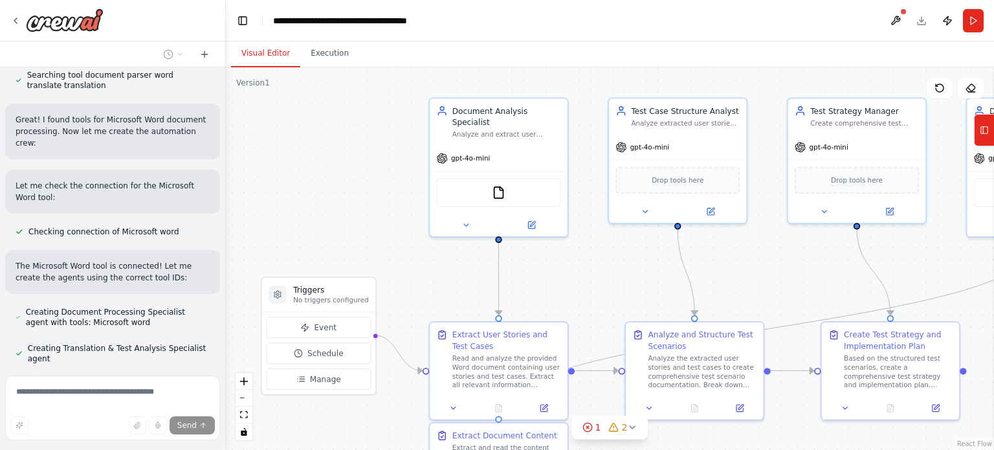
scroll to position [3572, 0]
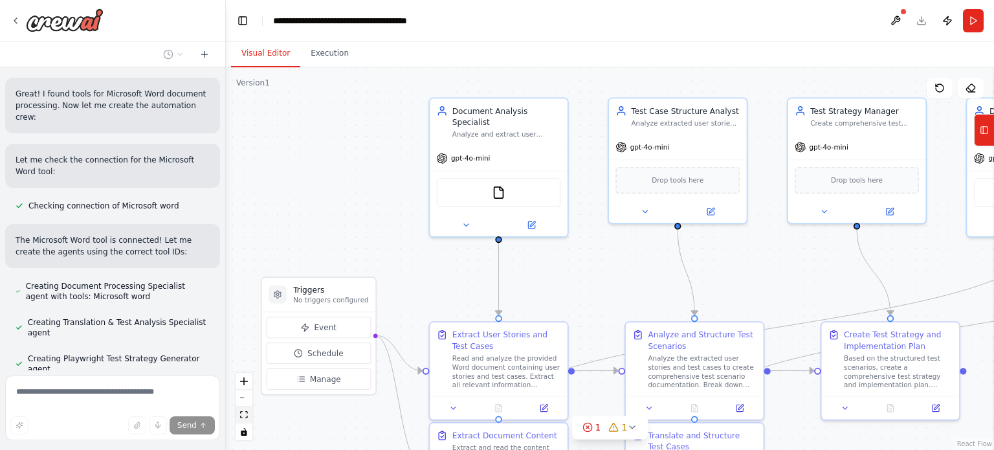
click at [243, 416] on icon "fit view" at bounding box center [244, 414] width 8 height 7
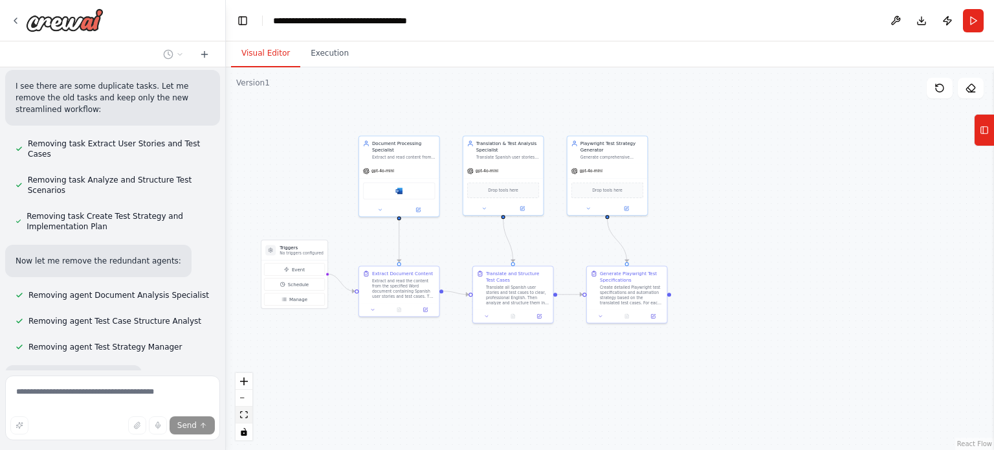
scroll to position [4227, 0]
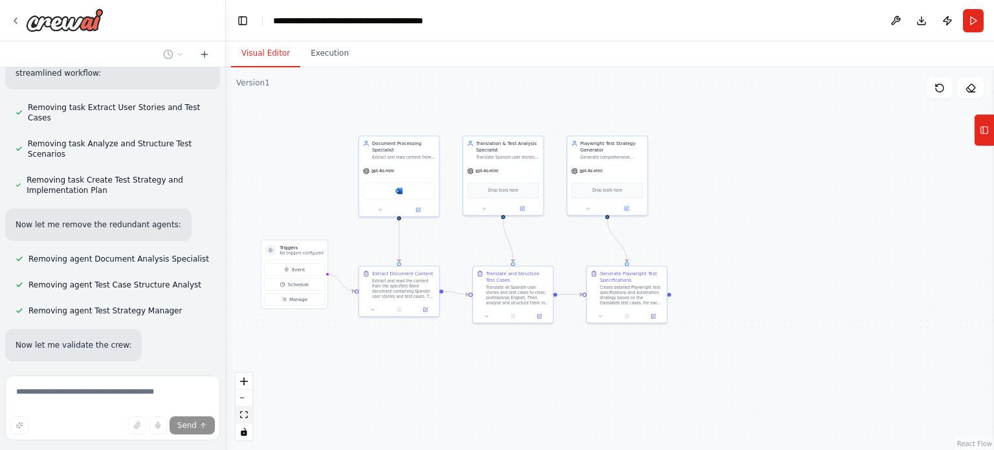
click at [243, 417] on icon "fit view" at bounding box center [244, 414] width 8 height 7
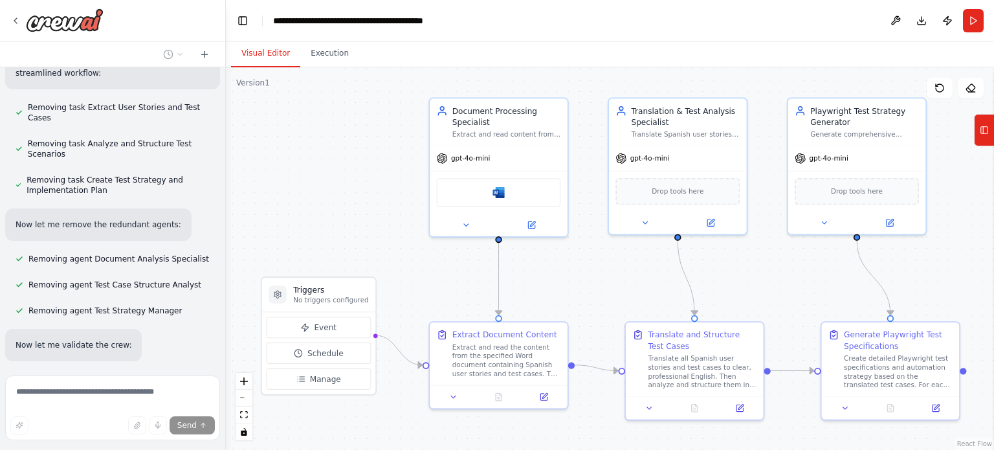
scroll to position [4331, 0]
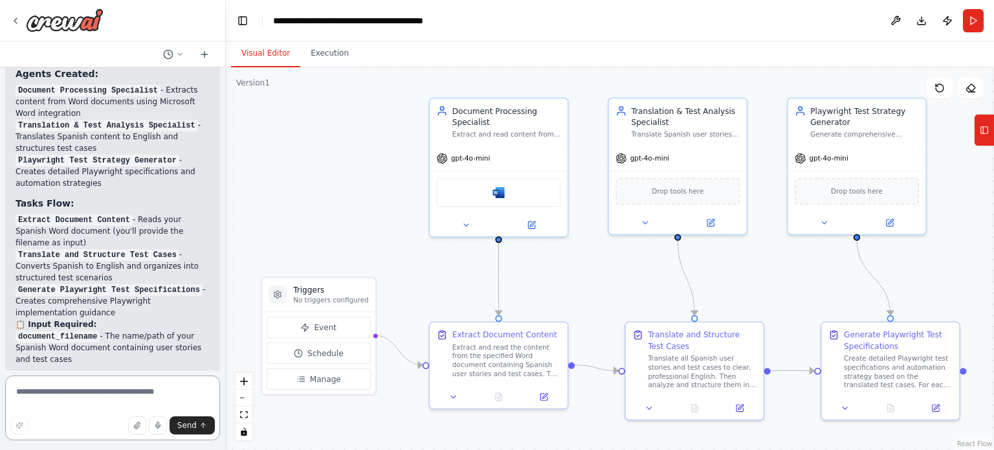
click at [140, 398] on textarea at bounding box center [112, 407] width 215 height 65
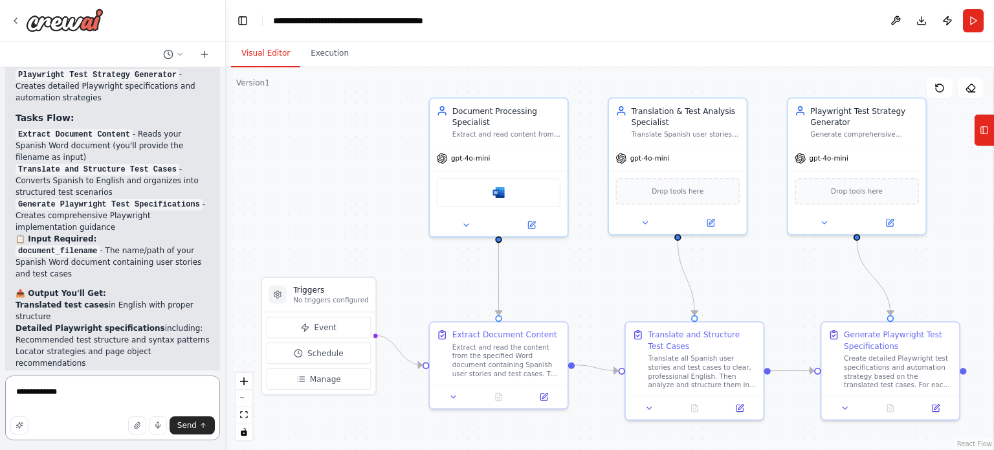
scroll to position [4839, 0]
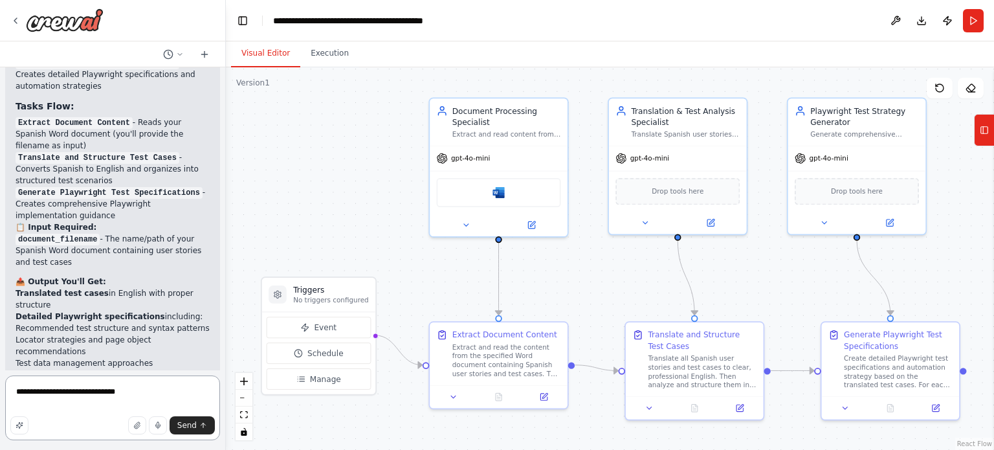
type textarea "**********"
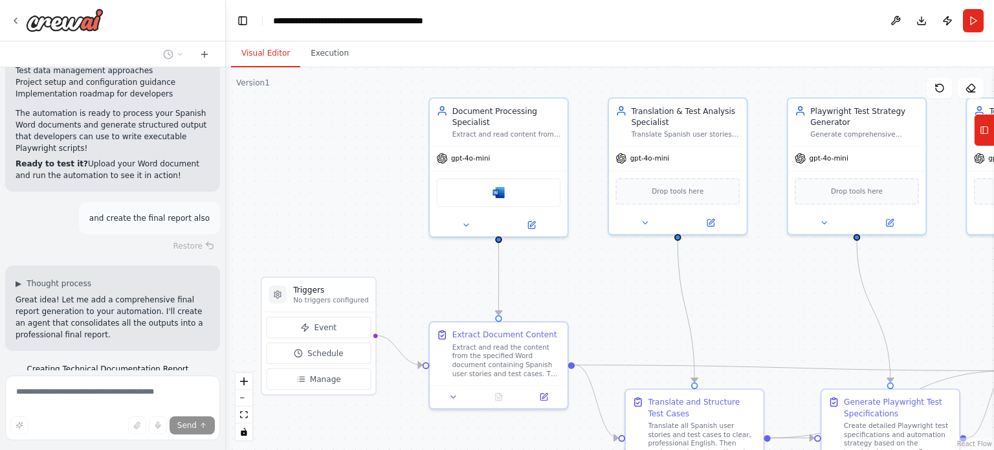
scroll to position [5147, 0]
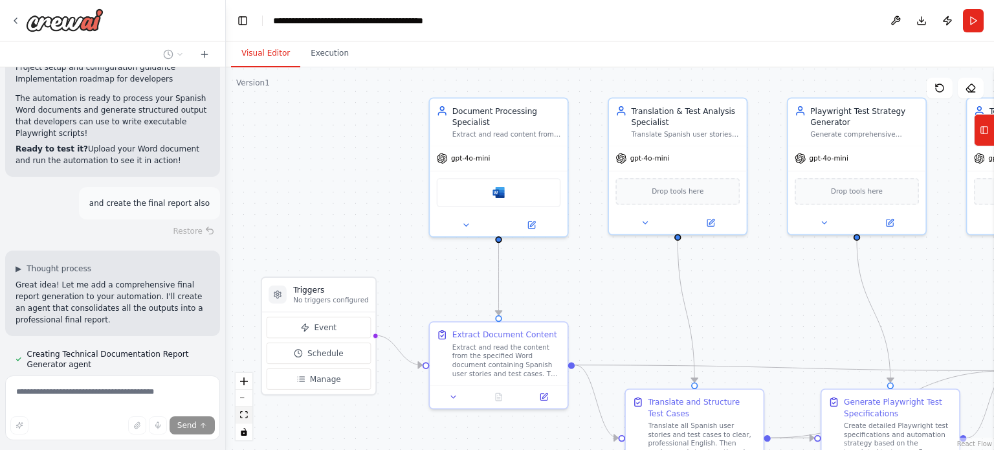
click at [247, 413] on icon "fit view" at bounding box center [244, 414] width 8 height 7
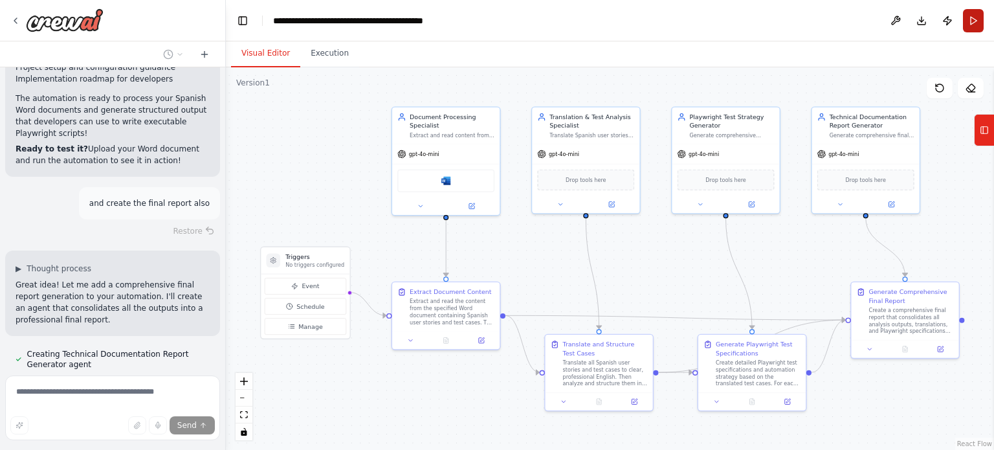
click at [973, 28] on button "Run" at bounding box center [973, 20] width 21 height 23
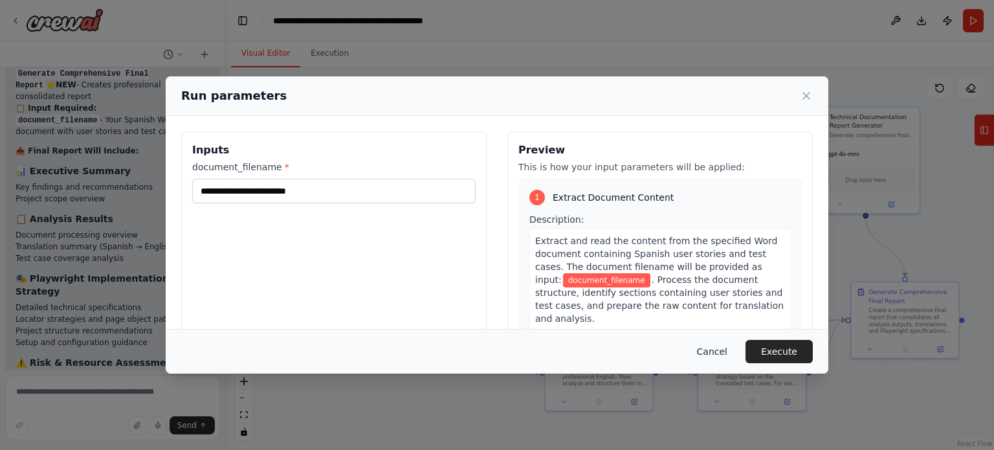
click at [722, 346] on button "Cancel" at bounding box center [712, 351] width 51 height 23
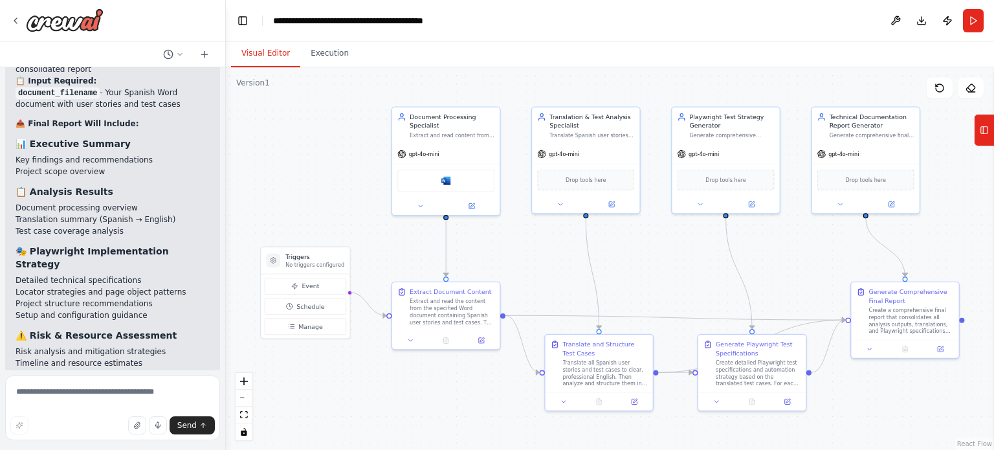
scroll to position [5871, 0]
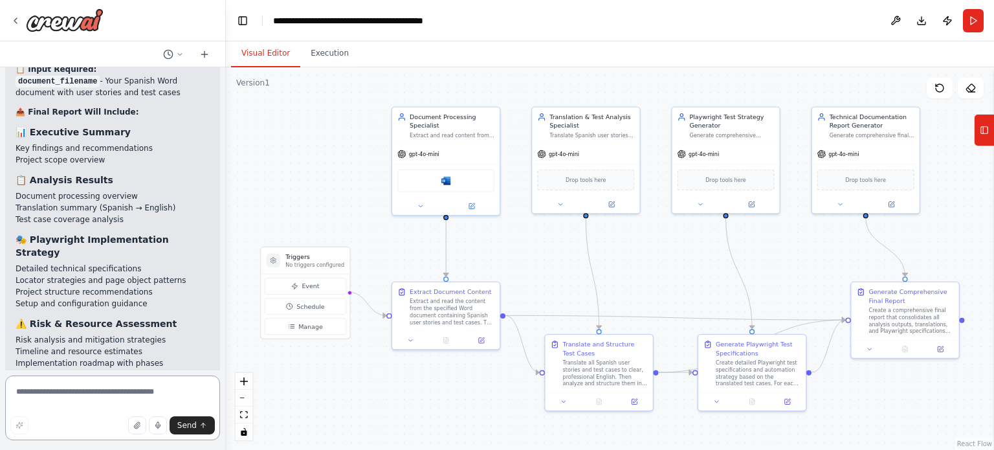
click at [172, 393] on textarea at bounding box center [112, 407] width 215 height 65
type textarea "**********"
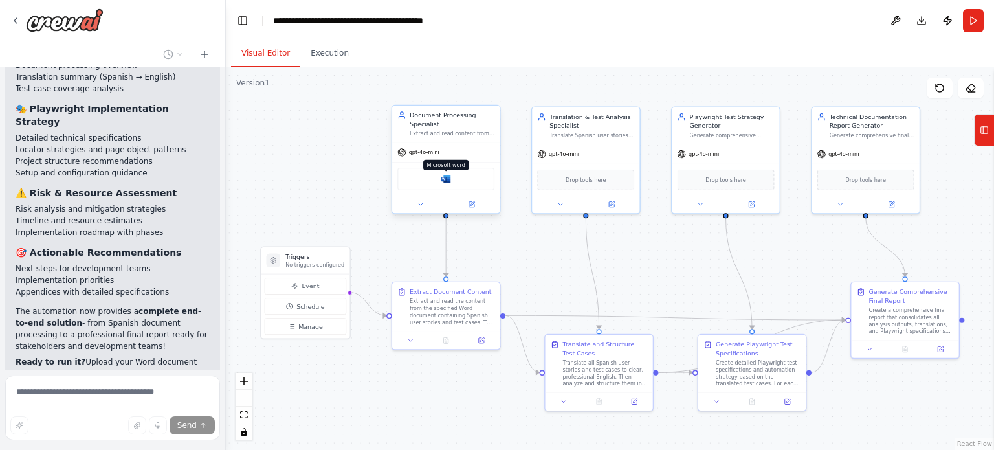
scroll to position [6013, 0]
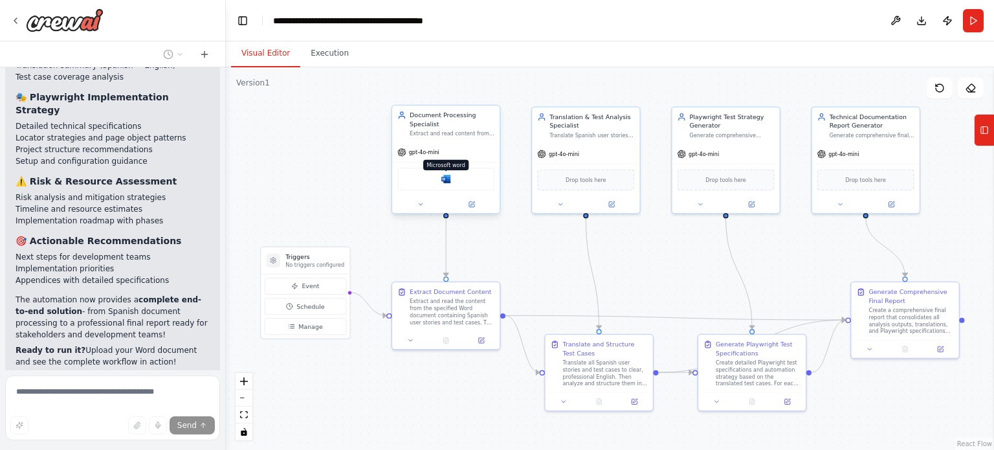
click at [445, 176] on img at bounding box center [446, 178] width 10 height 10
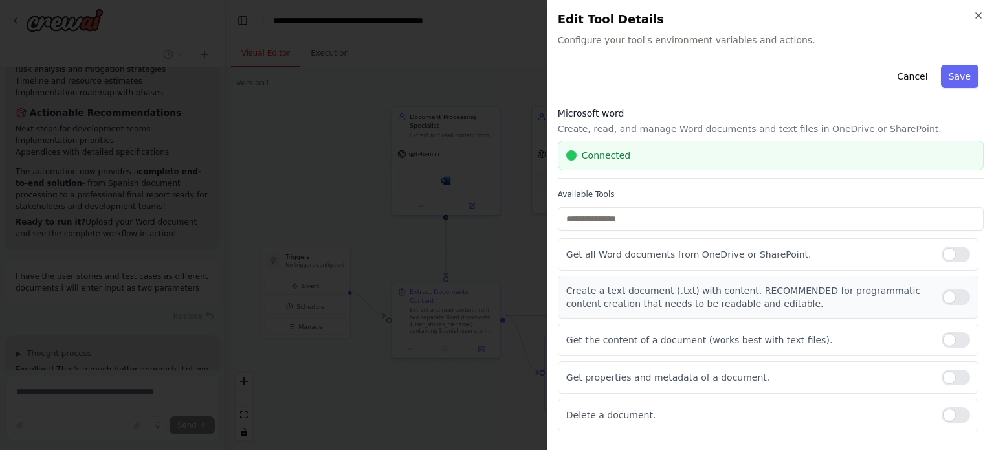
scroll to position [6188, 0]
click at [977, 12] on icon "button" at bounding box center [978, 15] width 10 height 10
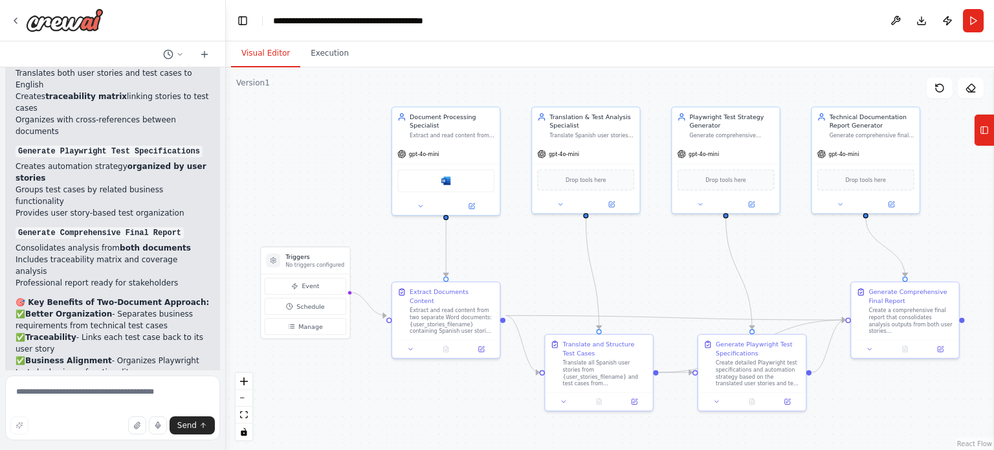
scroll to position [7033, 0]
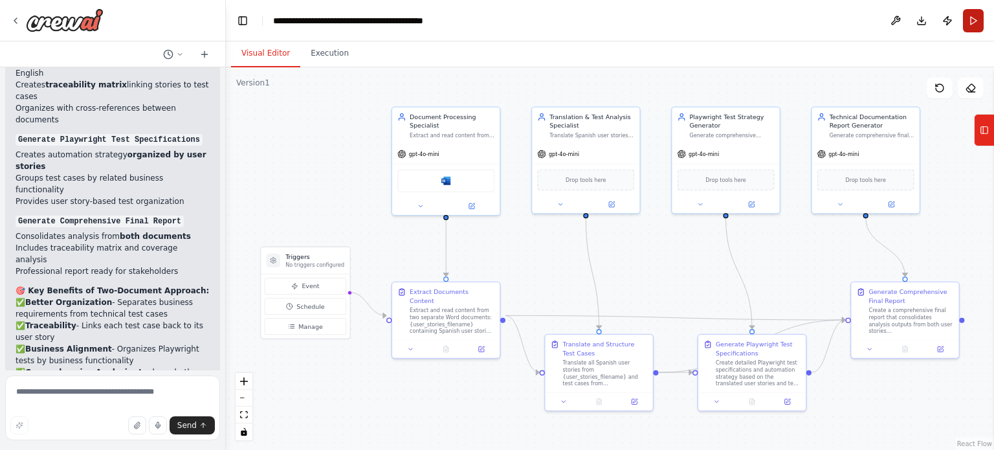
click at [975, 26] on button "Run" at bounding box center [973, 20] width 21 height 23
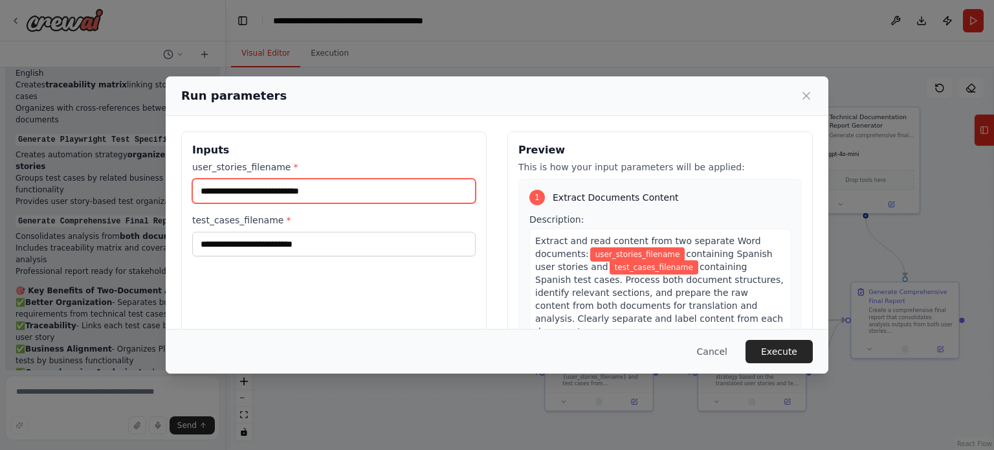
click at [337, 181] on input "user_stories_filename *" at bounding box center [333, 191] width 283 height 25
paste input "**********"
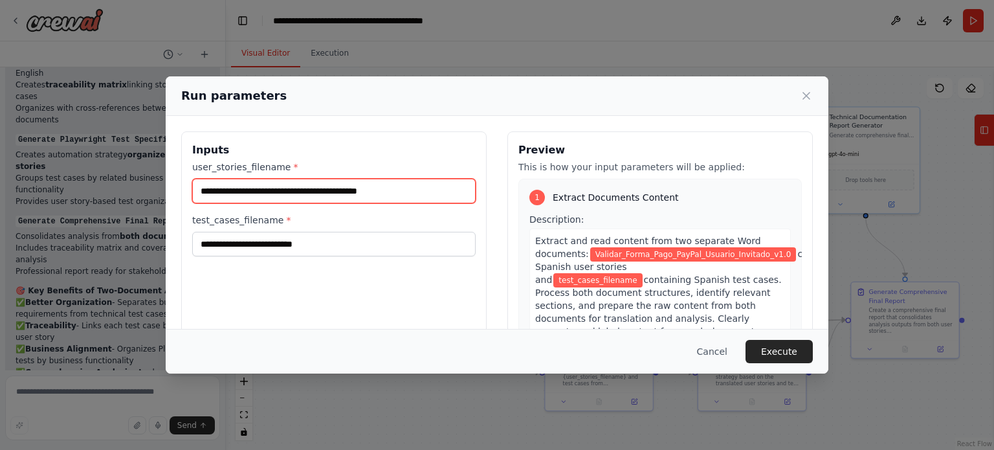
type input "**********"
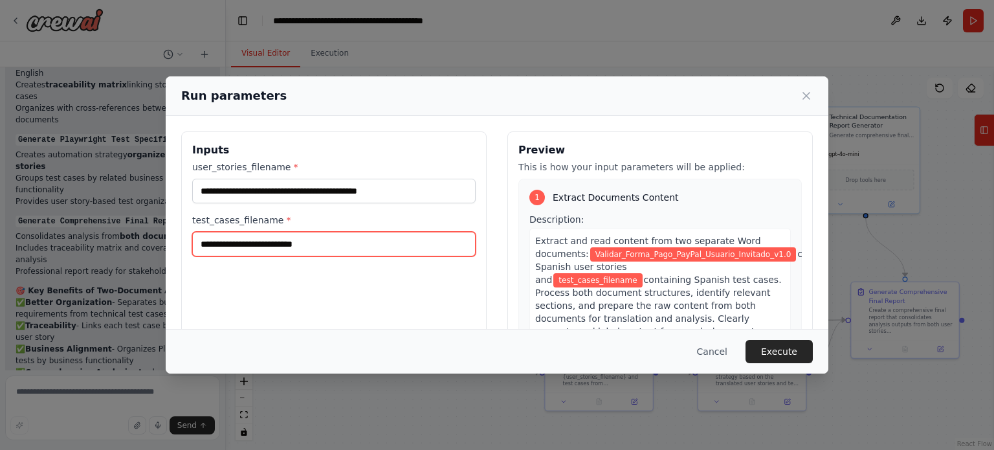
click at [391, 243] on input "test_cases_filename *" at bounding box center [333, 244] width 283 height 25
paste input "**********"
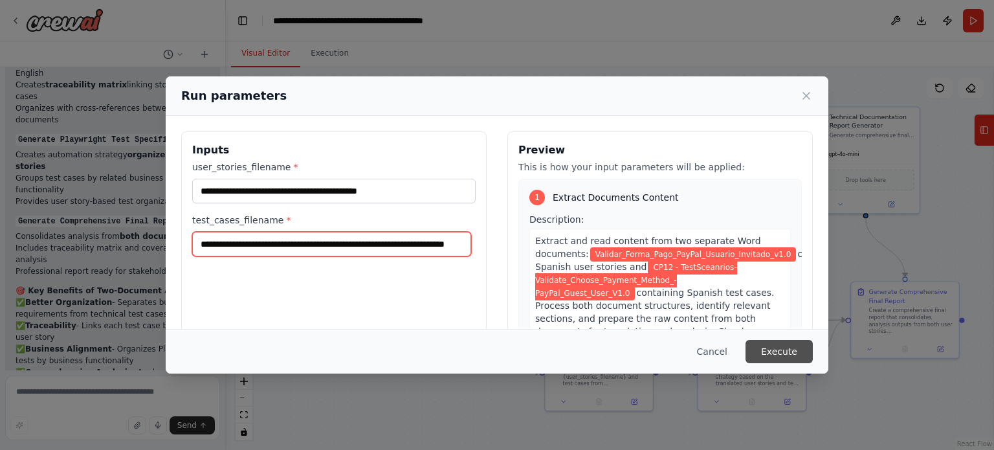
type input "**********"
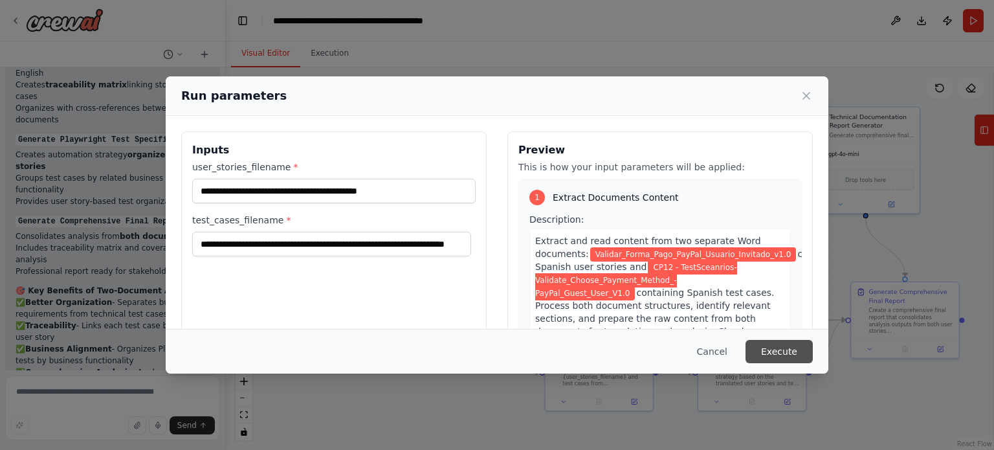
scroll to position [0, 0]
click at [788, 346] on button "Execute" at bounding box center [779, 351] width 67 height 23
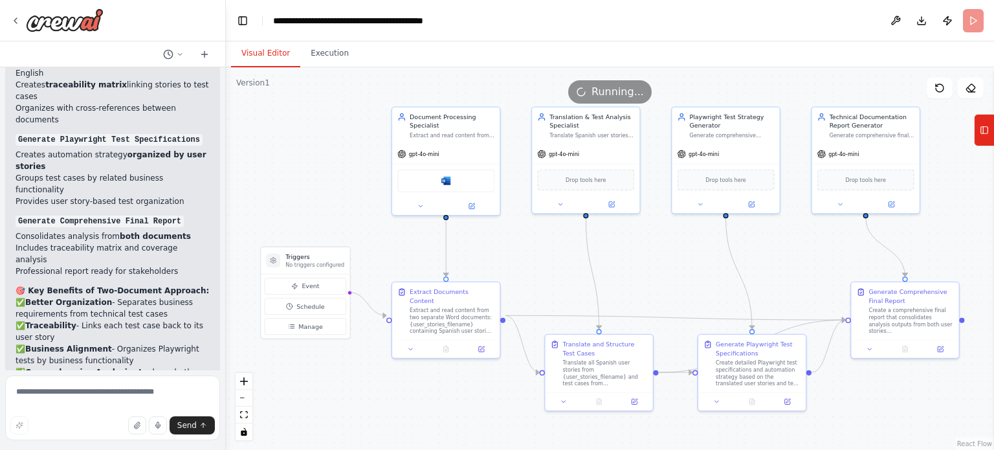
click at [271, 54] on button "Visual Editor" at bounding box center [265, 53] width 69 height 27
click at [243, 405] on button "zoom out" at bounding box center [244, 398] width 17 height 17
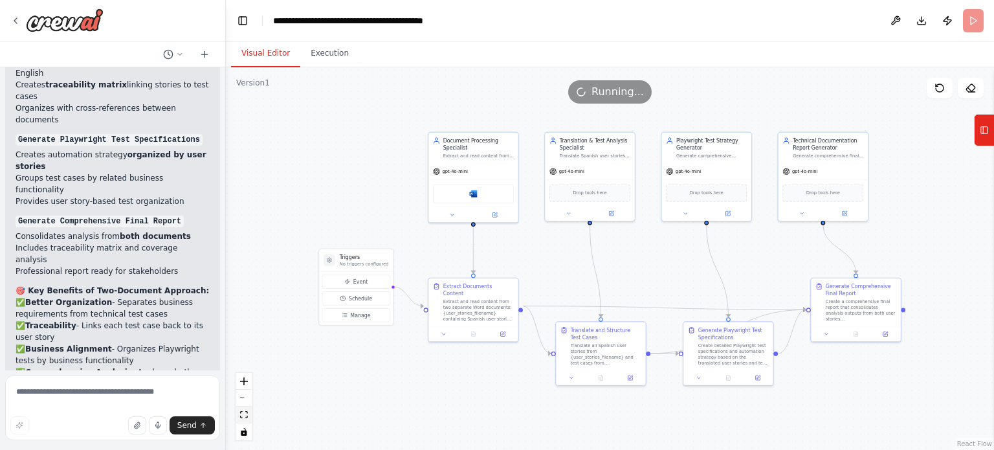
click at [243, 414] on icon "fit view" at bounding box center [244, 414] width 8 height 7
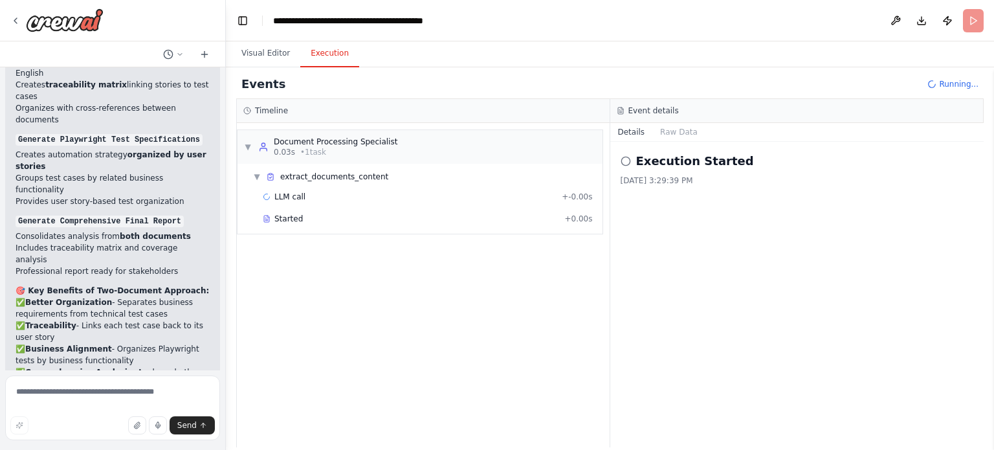
click at [308, 52] on button "Execution" at bounding box center [329, 53] width 59 height 27
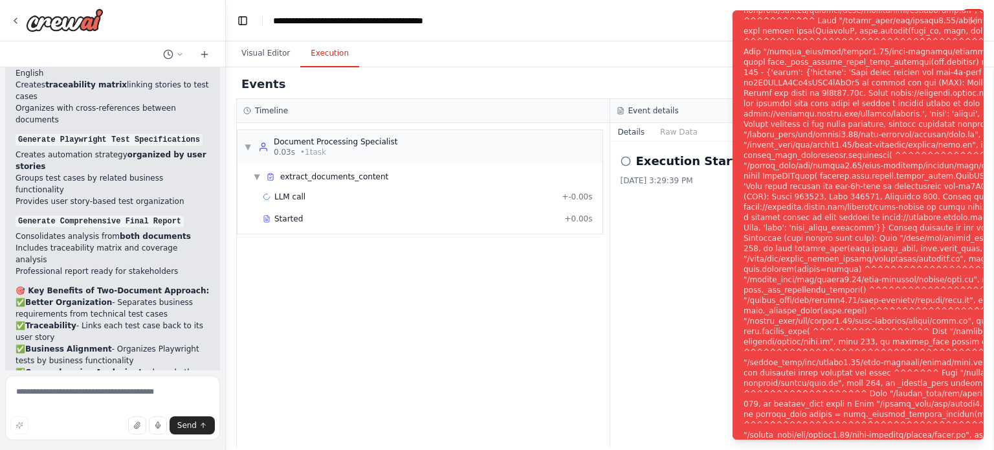
drag, startPoint x: 741, startPoint y: 17, endPoint x: 826, endPoint y: 79, distance: 105.2
click at [826, 79] on div "Notifications (F8)" at bounding box center [955, 233] width 423 height 1015
click at [17, 18] on icon at bounding box center [15, 21] width 10 height 10
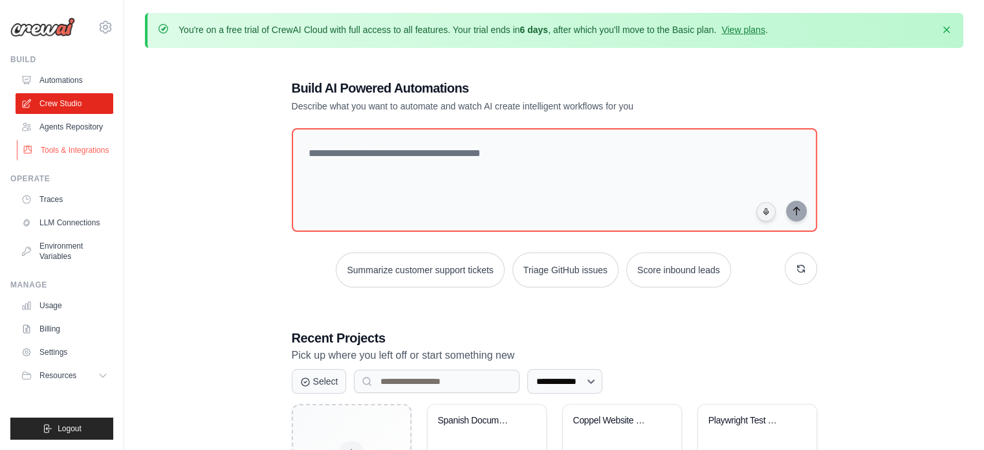
click at [75, 146] on link "Tools & Integrations" at bounding box center [66, 150] width 98 height 21
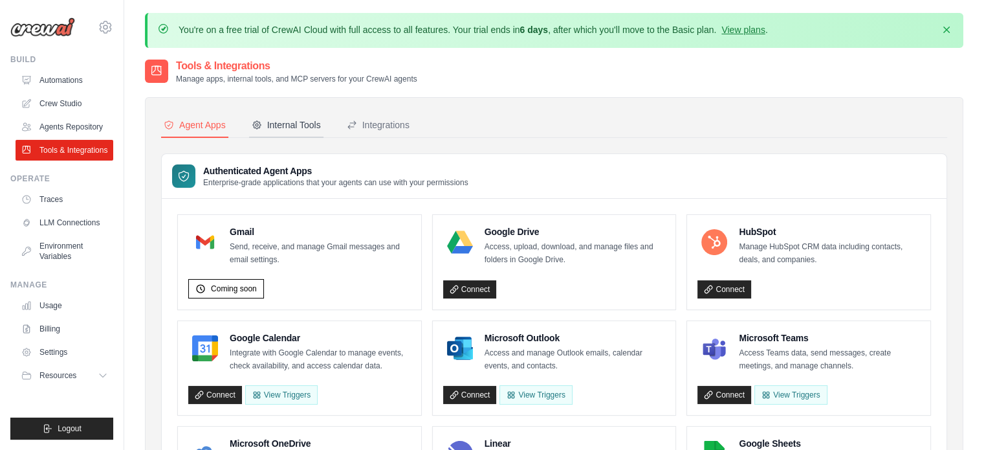
click at [305, 125] on div "Internal Tools" at bounding box center [286, 124] width 69 height 13
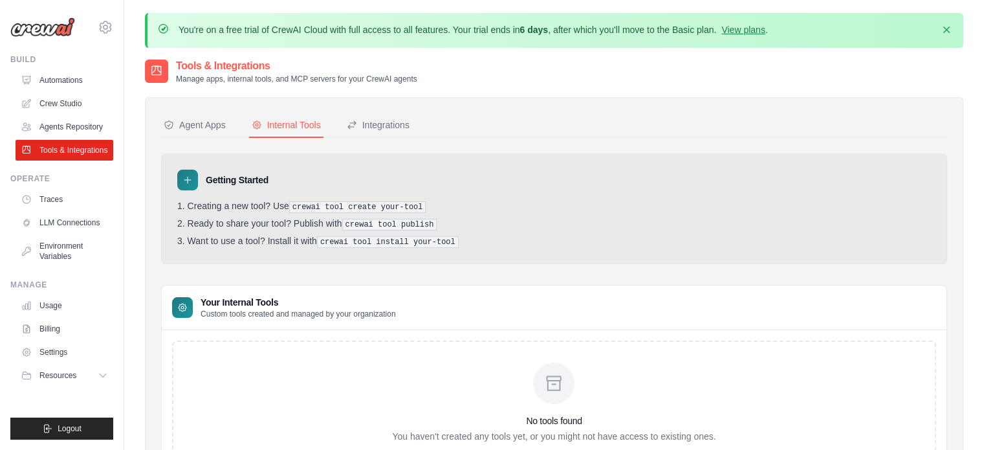
click at [190, 177] on icon at bounding box center [188, 180] width 10 height 10
click at [184, 178] on icon at bounding box center [188, 180] width 10 height 10
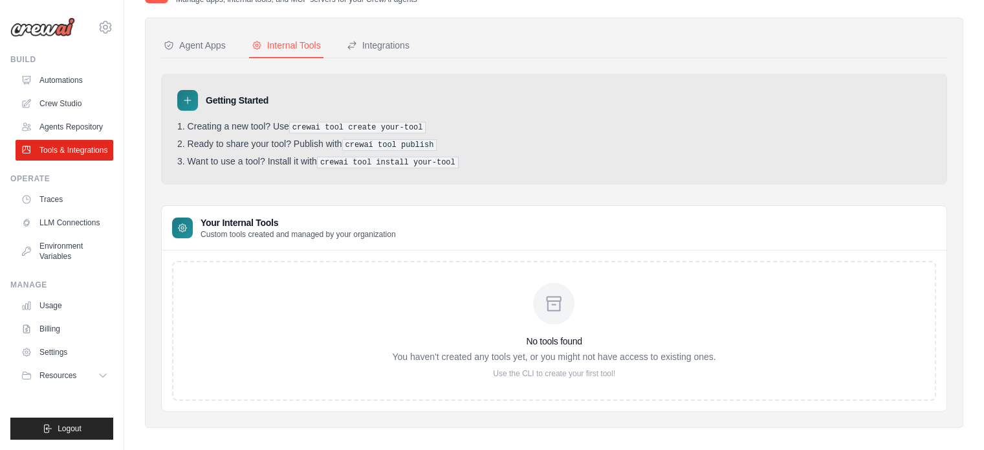
scroll to position [84, 0]
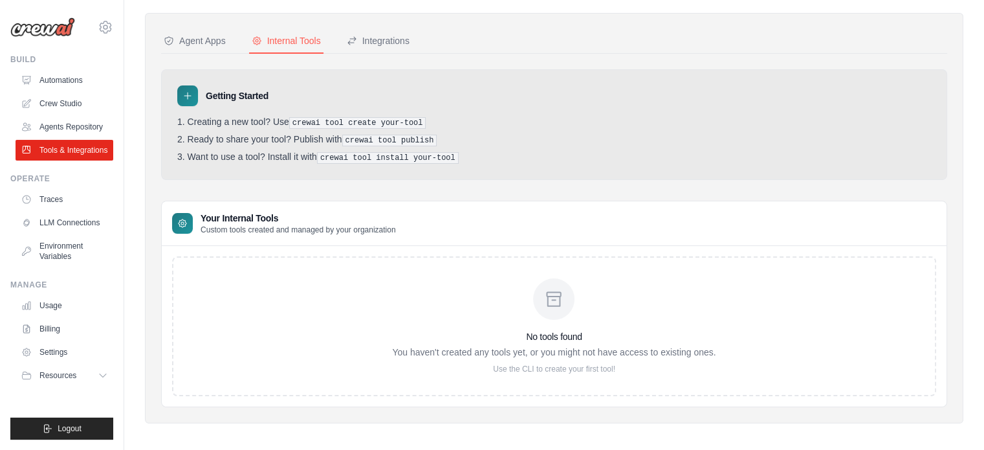
click at [551, 309] on div at bounding box center [553, 298] width 41 height 41
drag, startPoint x: 560, startPoint y: 309, endPoint x: 549, endPoint y: 329, distance: 23.5
click at [549, 329] on div "No tools found You haven't created any tools yet, or you might not have access …" at bounding box center [554, 326] width 324 height 96
click at [549, 330] on h3 "No tools found" at bounding box center [554, 336] width 324 height 13
click at [629, 311] on div "No tools found You haven't created any tools yet, or you might not have access …" at bounding box center [554, 326] width 324 height 96
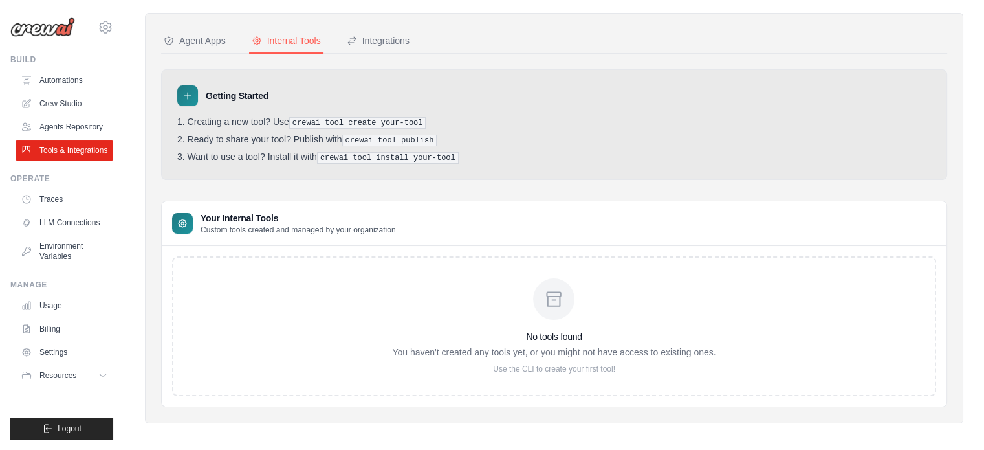
click at [566, 346] on p "You haven't created any tools yet, or you might not have access to existing one…" at bounding box center [554, 352] width 324 height 13
